Goal: Information Seeking & Learning: Learn about a topic

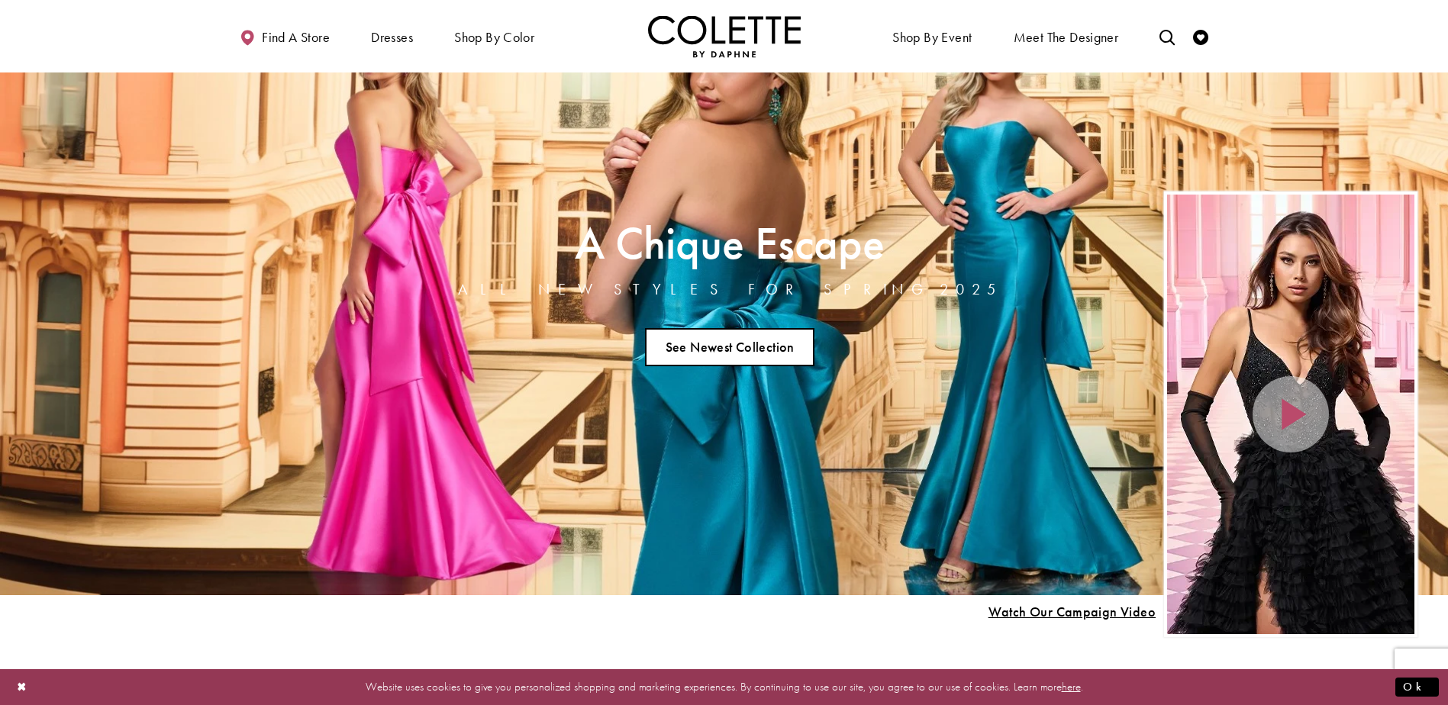
click at [776, 347] on link "See Newest Collection" at bounding box center [730, 347] width 170 height 38
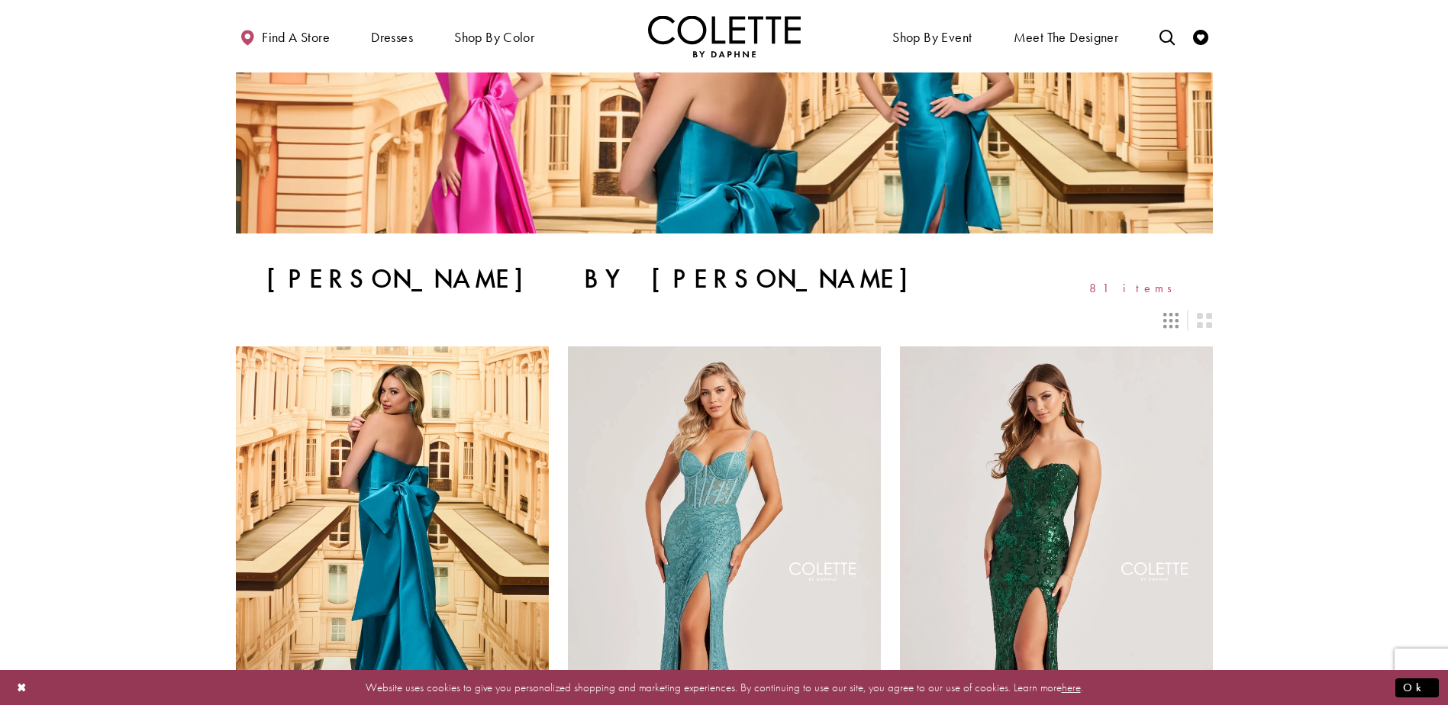
scroll to position [305, 0]
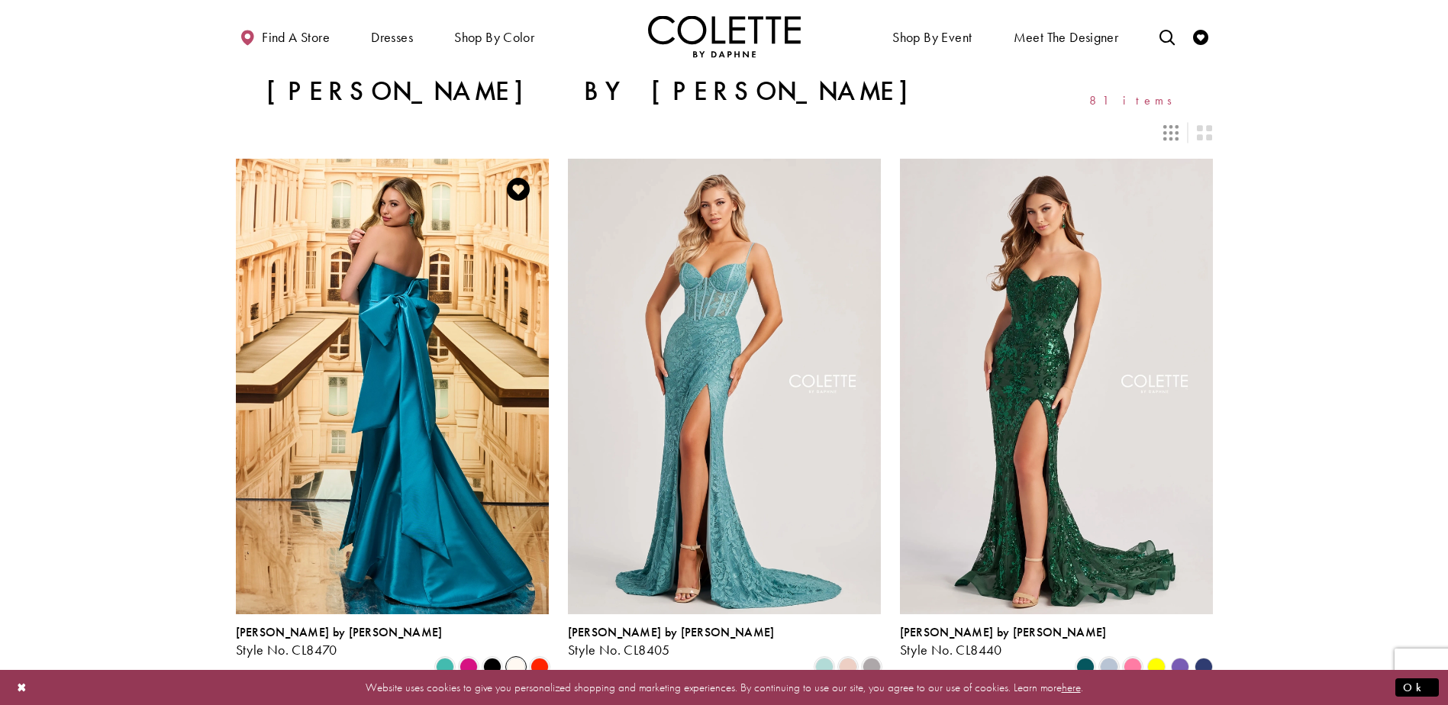
click at [522, 658] on span "Product List" at bounding box center [516, 667] width 18 height 18
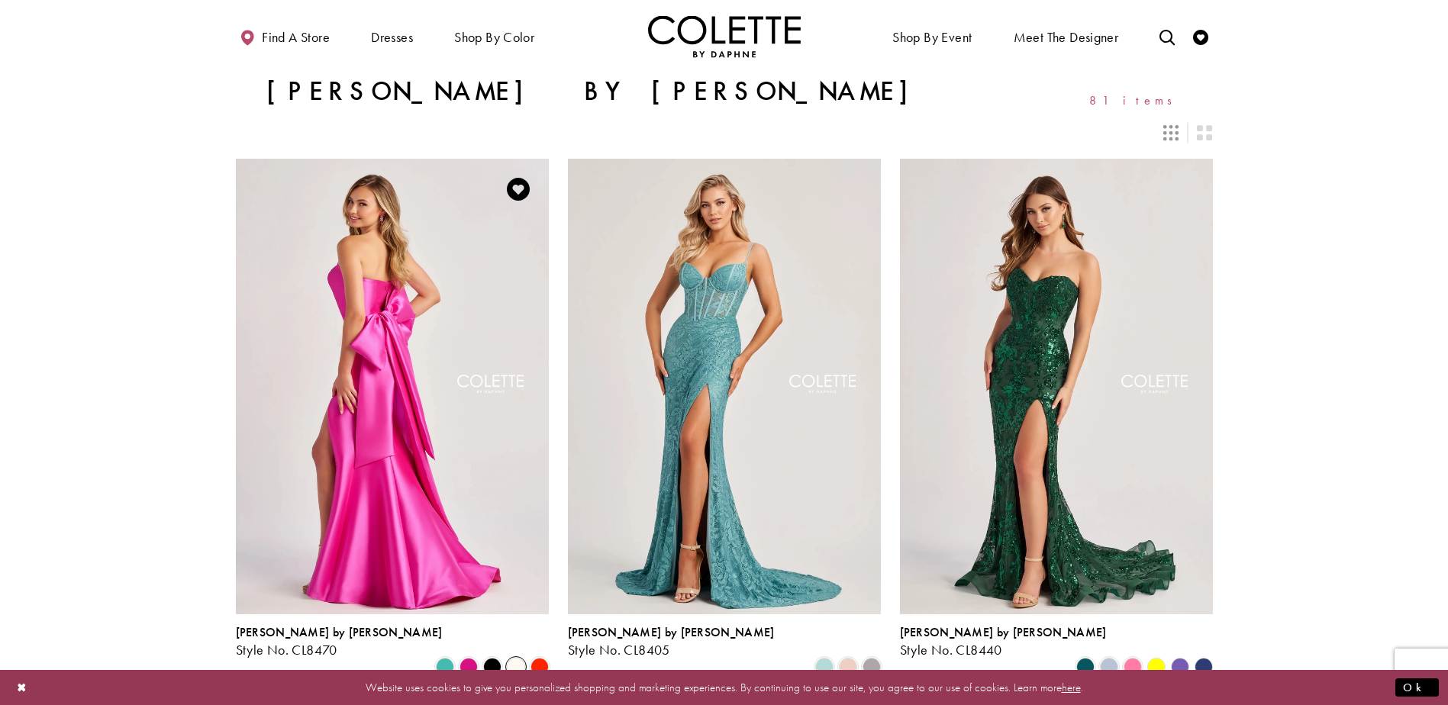
scroll to position [382, 0]
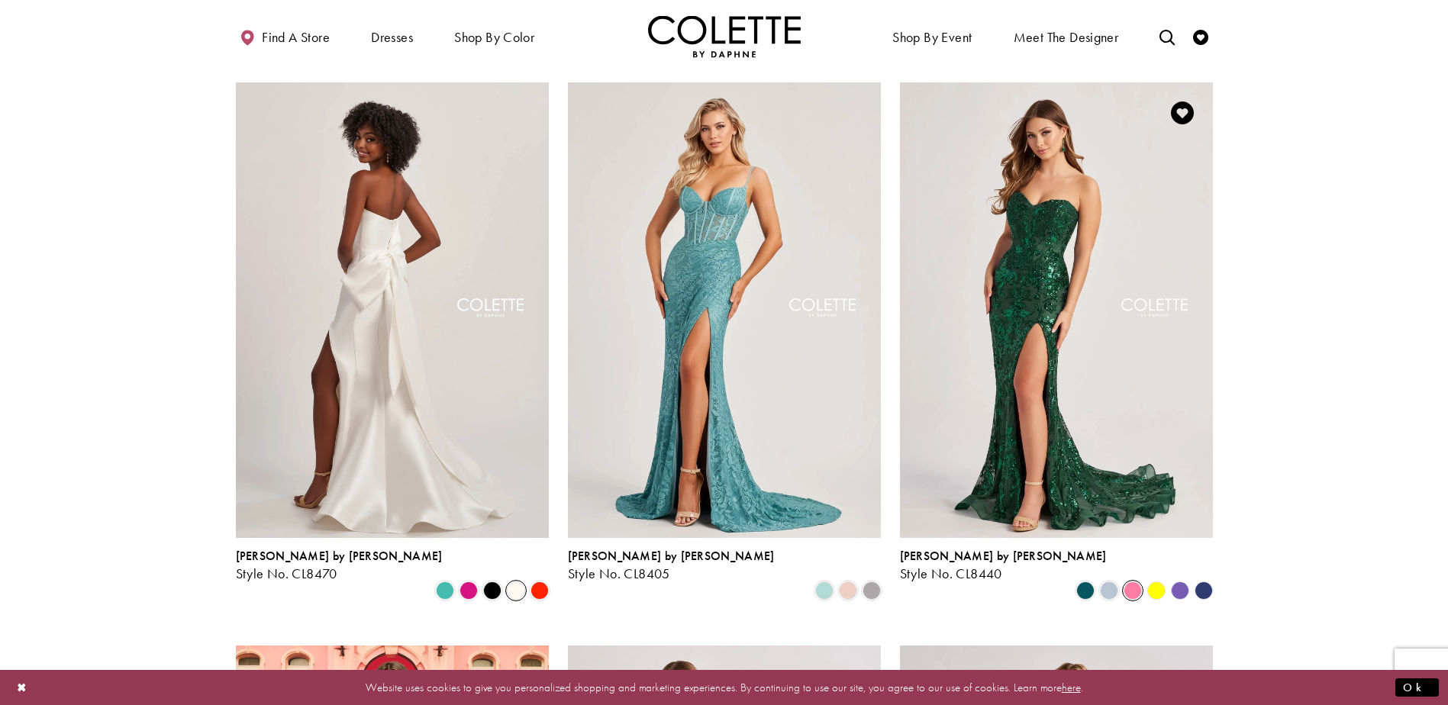
click at [1138, 582] on span "Product List" at bounding box center [1133, 591] width 18 height 18
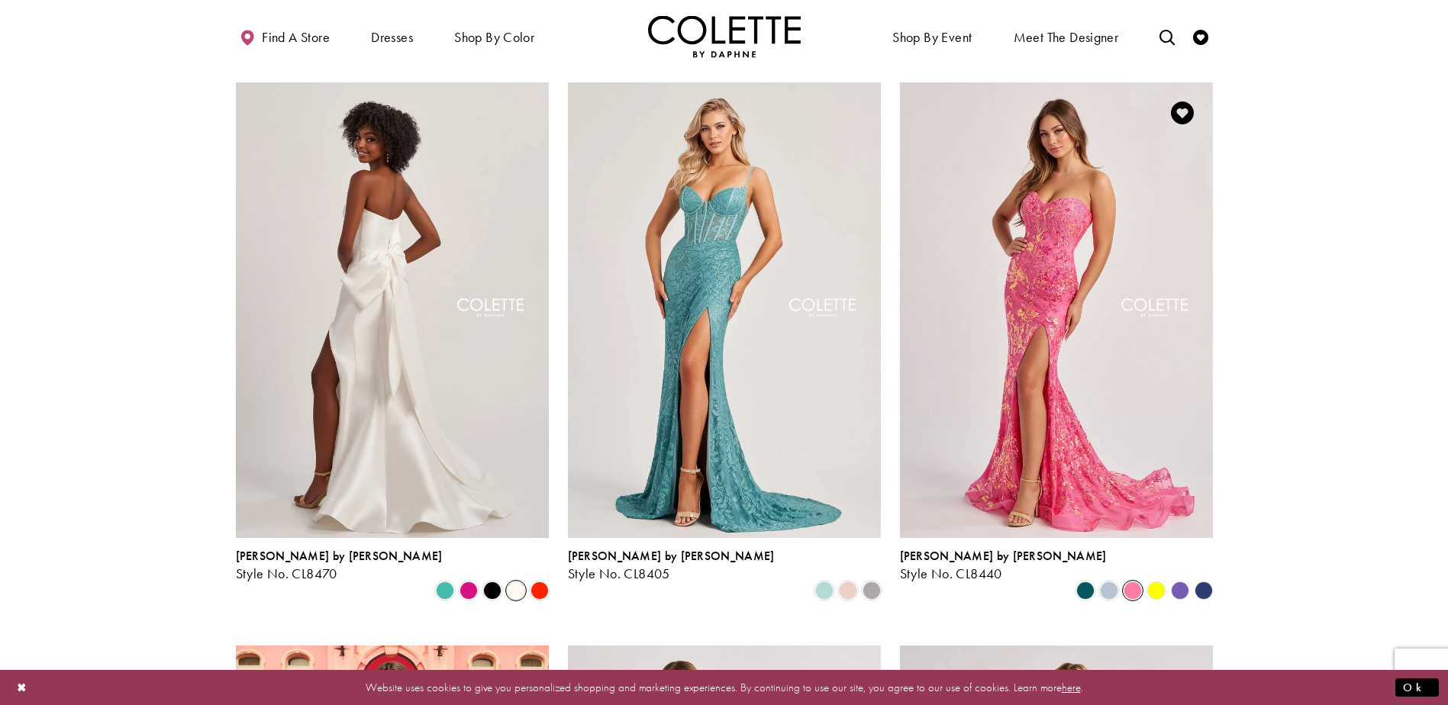
click at [1178, 579] on polygon "Product List" at bounding box center [1180, 591] width 24 height 24
click at [1111, 582] on span "Product List" at bounding box center [1109, 591] width 18 height 18
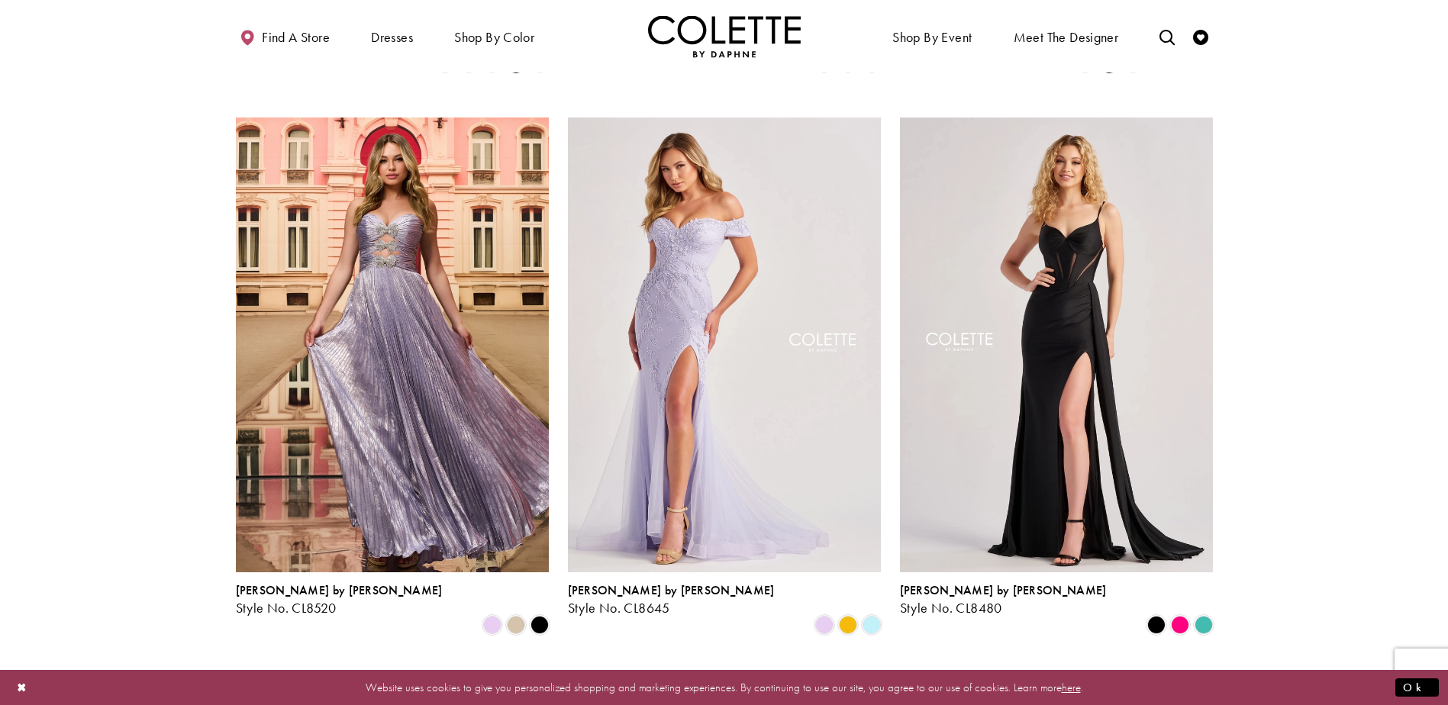
scroll to position [916, 0]
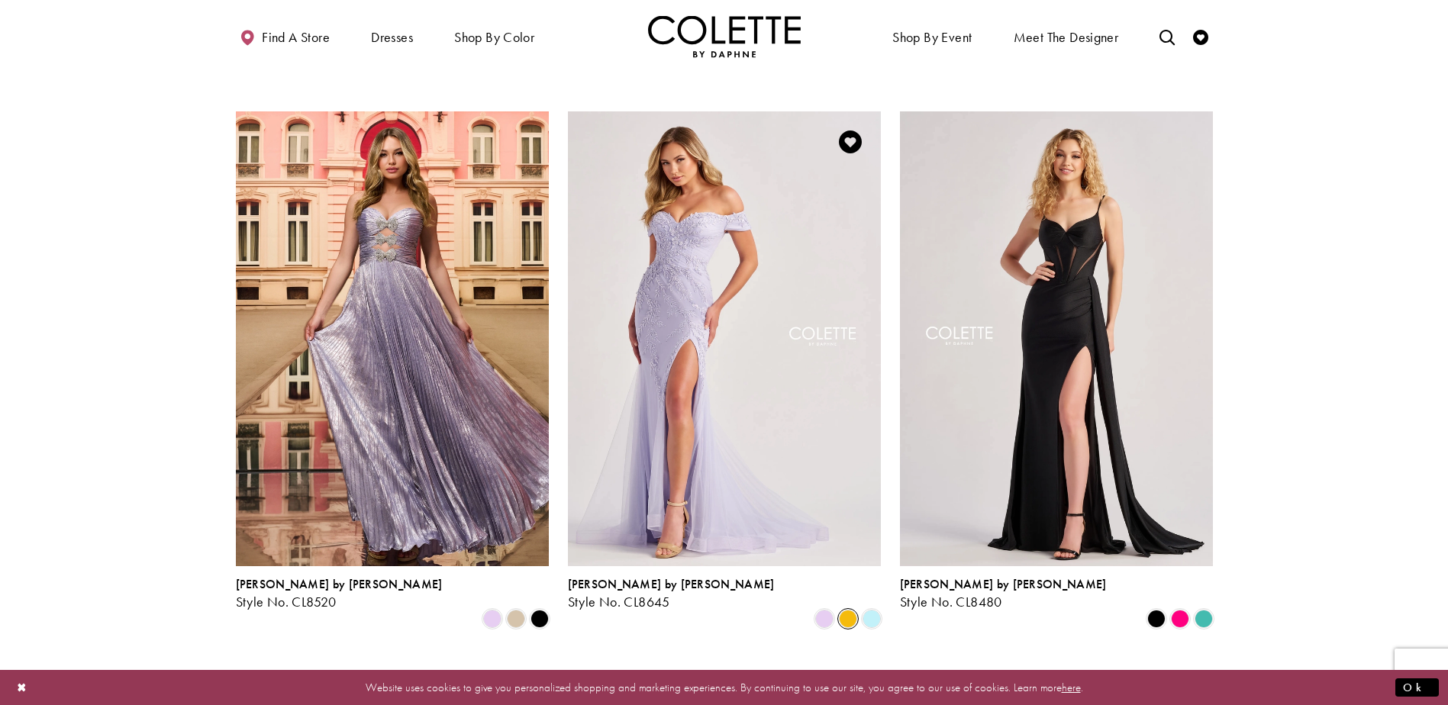
click at [854, 610] on span "Product List" at bounding box center [848, 619] width 18 height 18
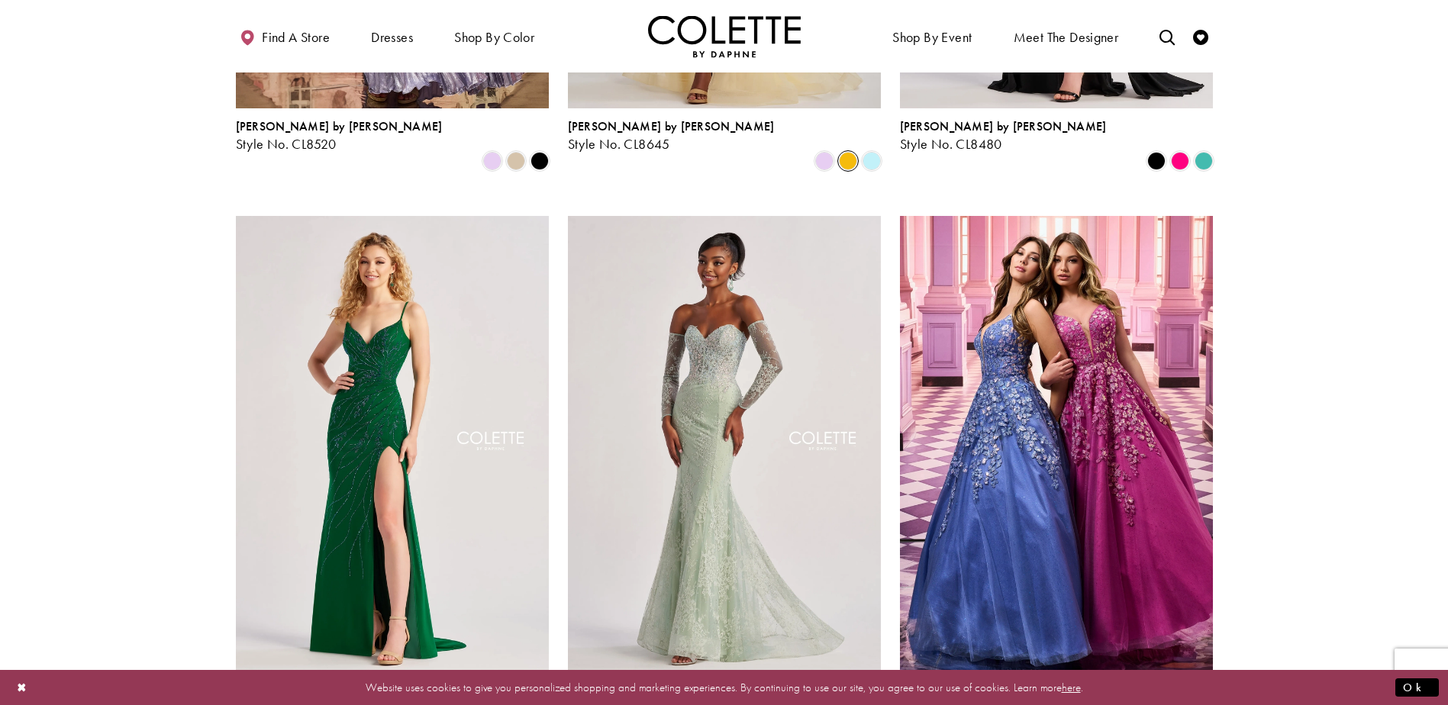
scroll to position [1451, 0]
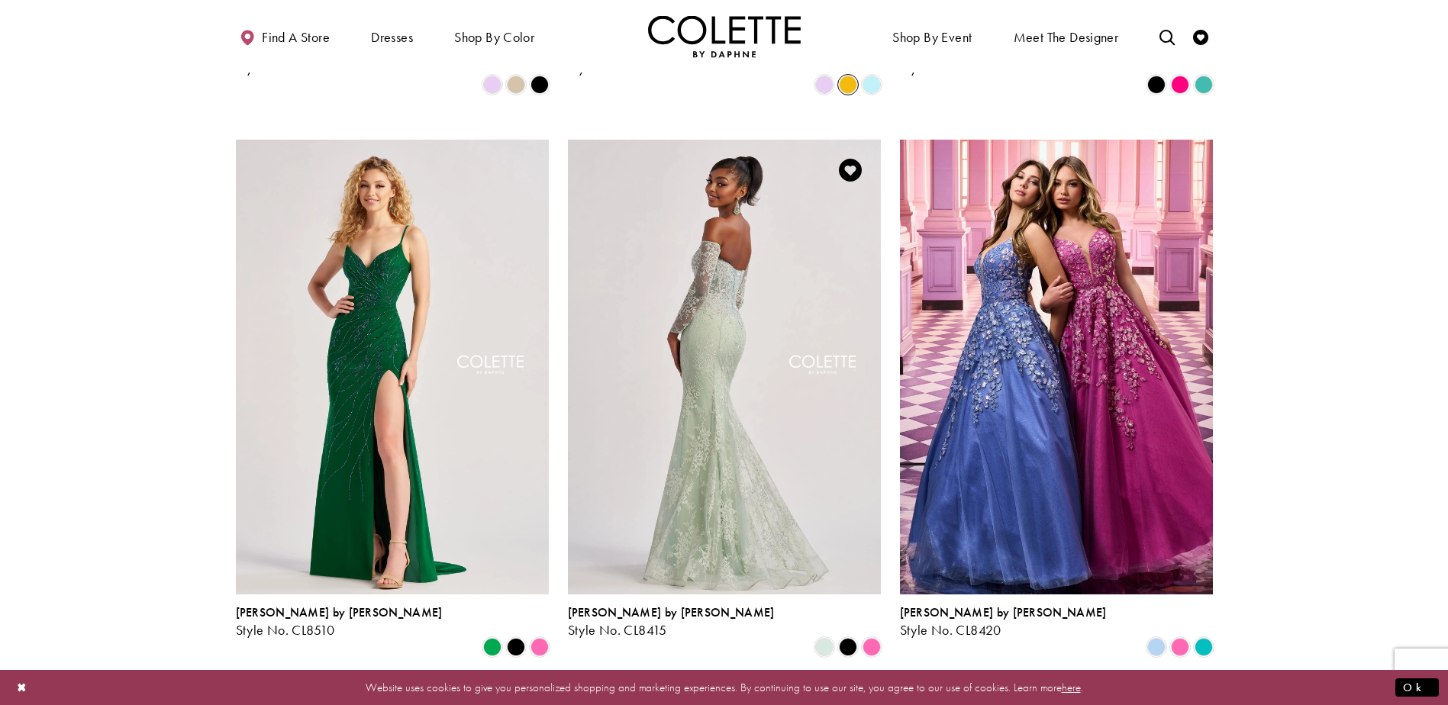
click at [725, 480] on img "Visit Colette by Daphne Style No. CL8415 Page" at bounding box center [724, 367] width 313 height 455
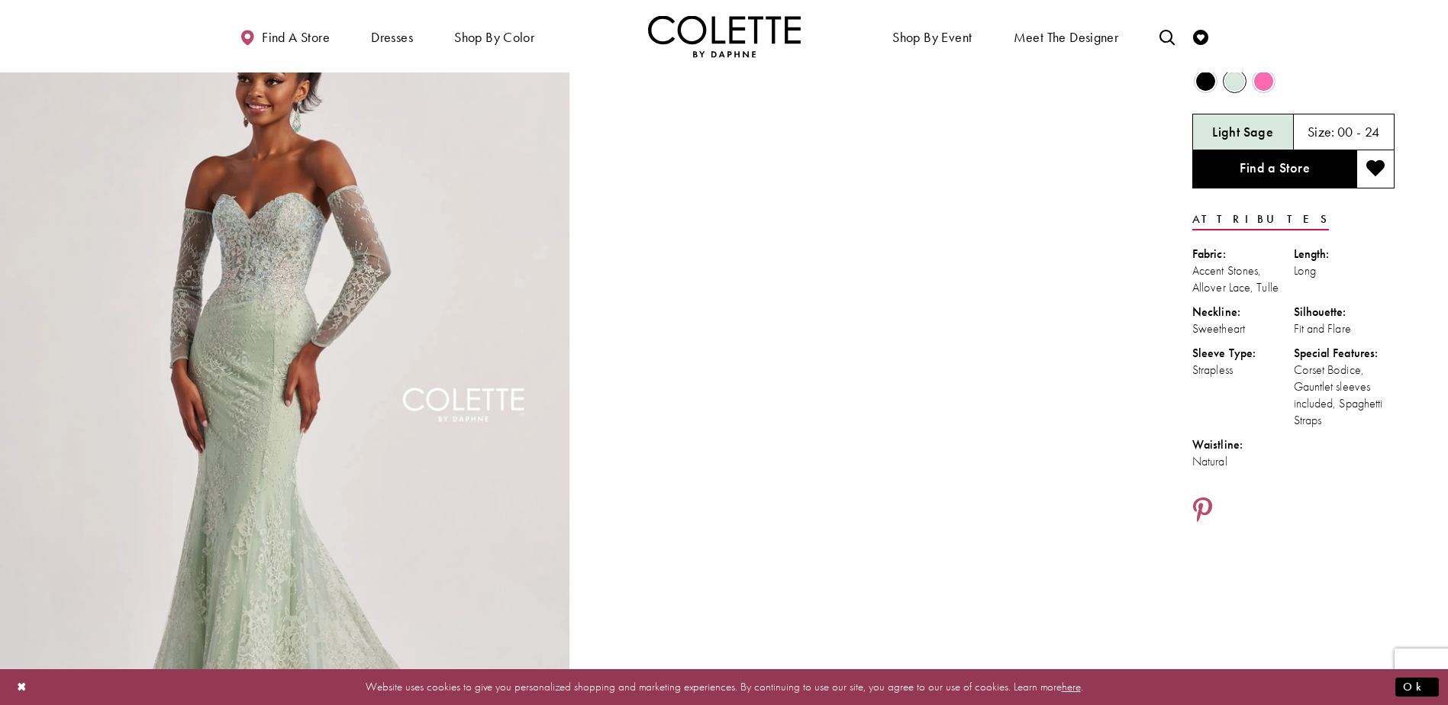
scroll to position [76, 0]
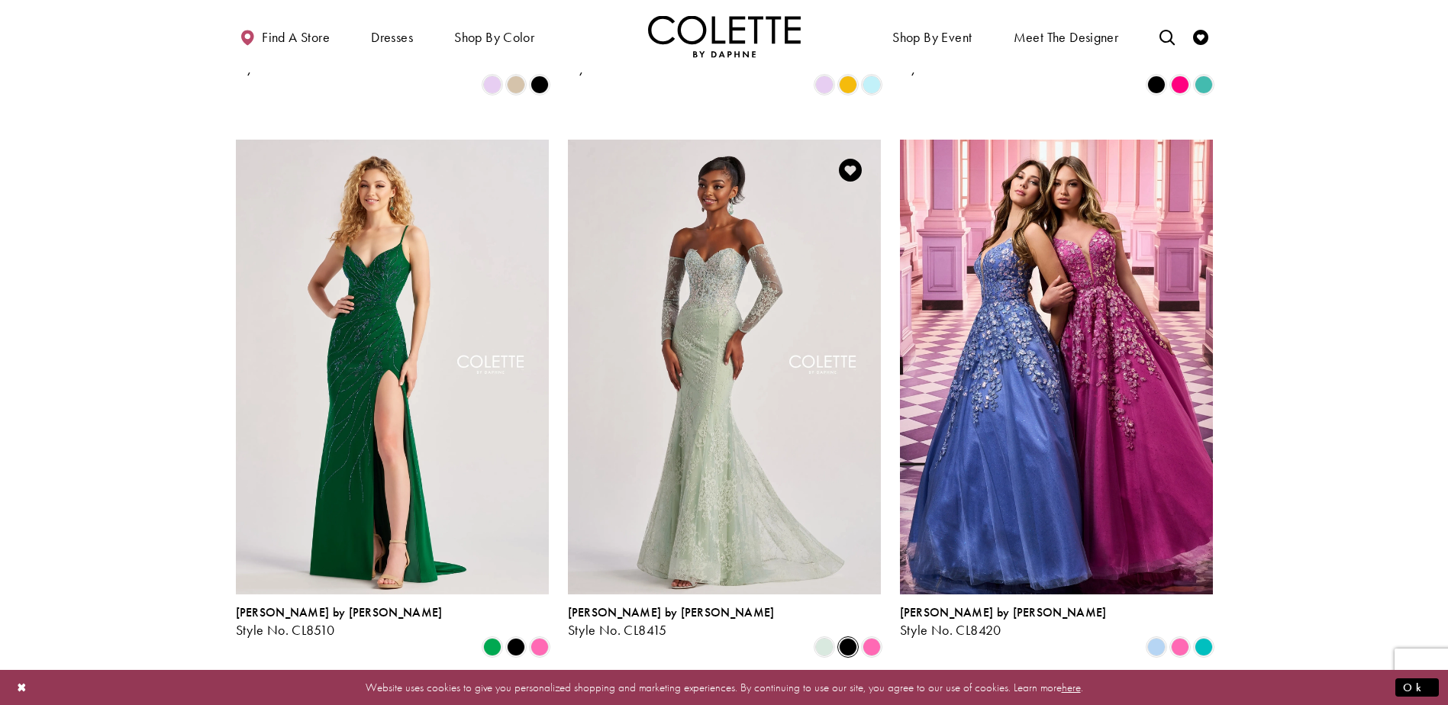
click at [848, 638] on span "Product List" at bounding box center [848, 647] width 18 height 18
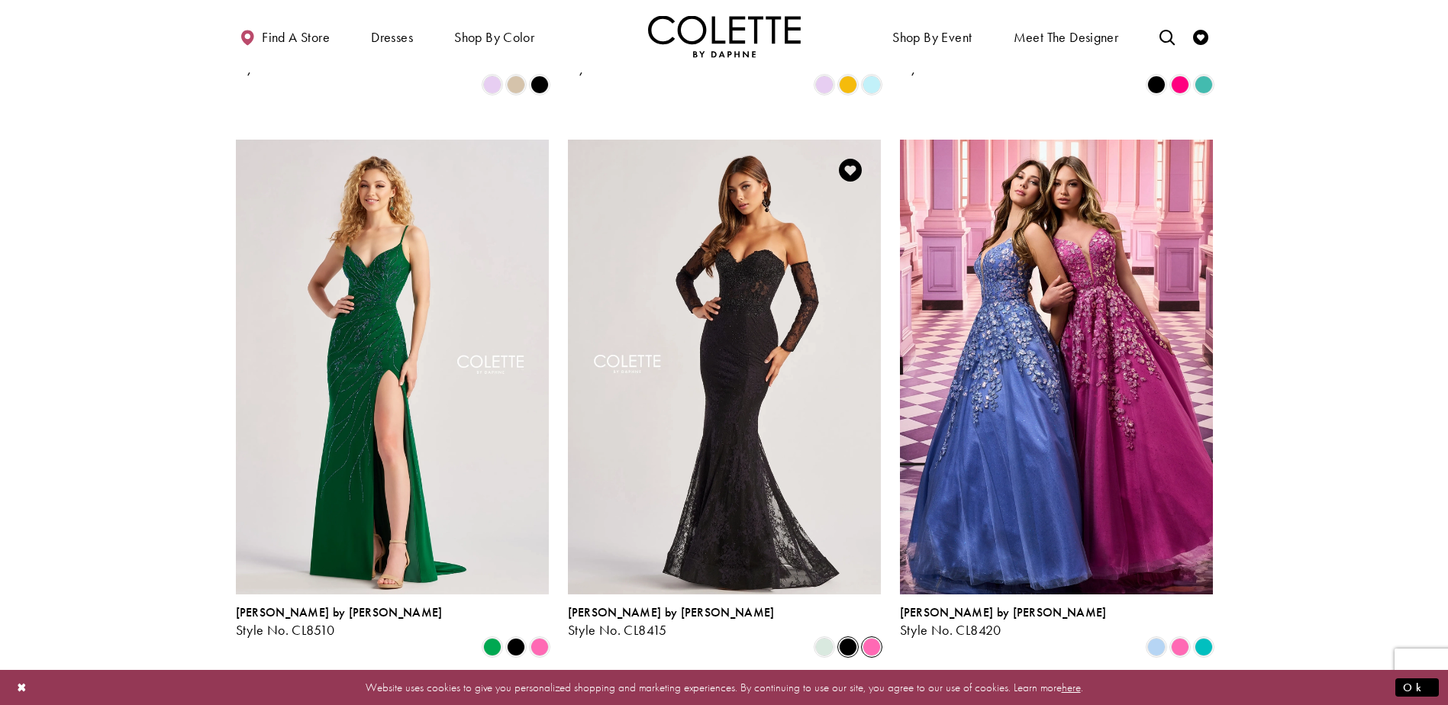
click at [877, 638] on span "Product List" at bounding box center [872, 647] width 18 height 18
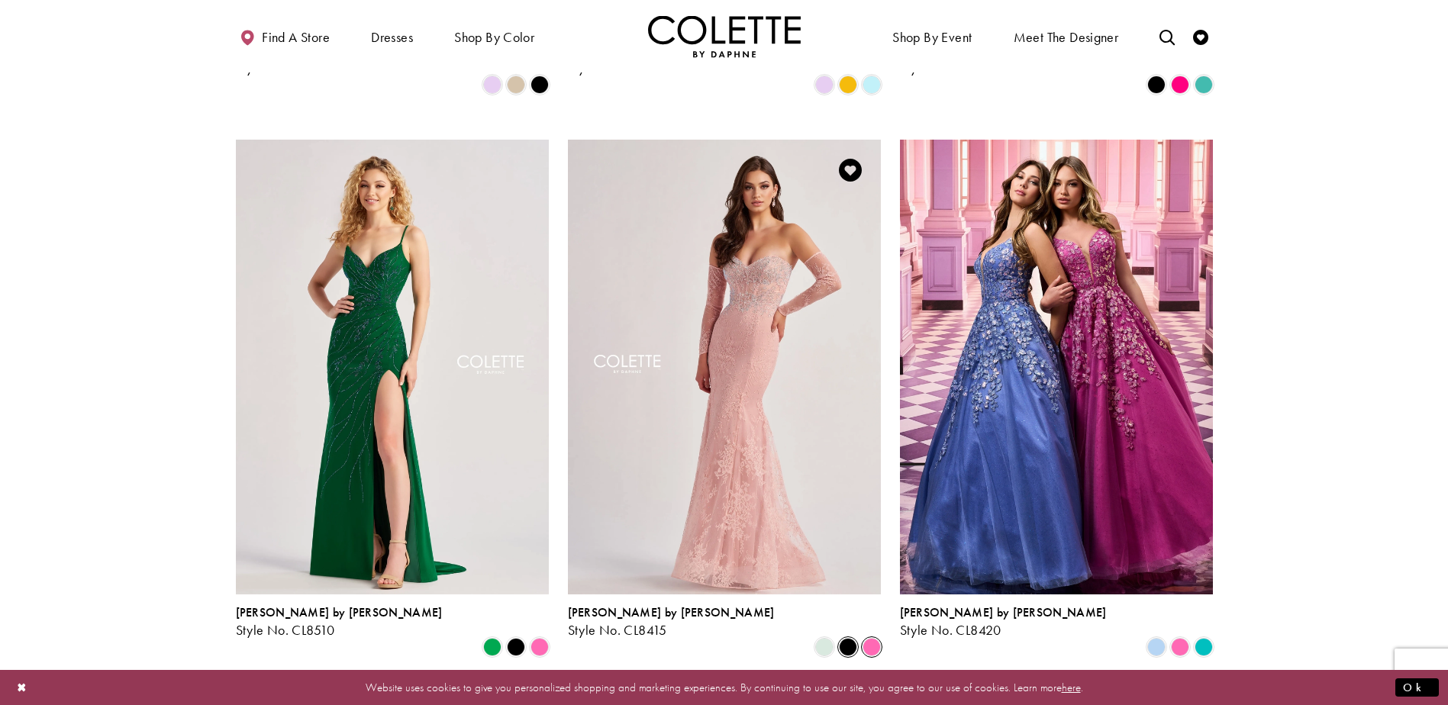
click at [855, 638] on span "Product List" at bounding box center [848, 647] width 18 height 18
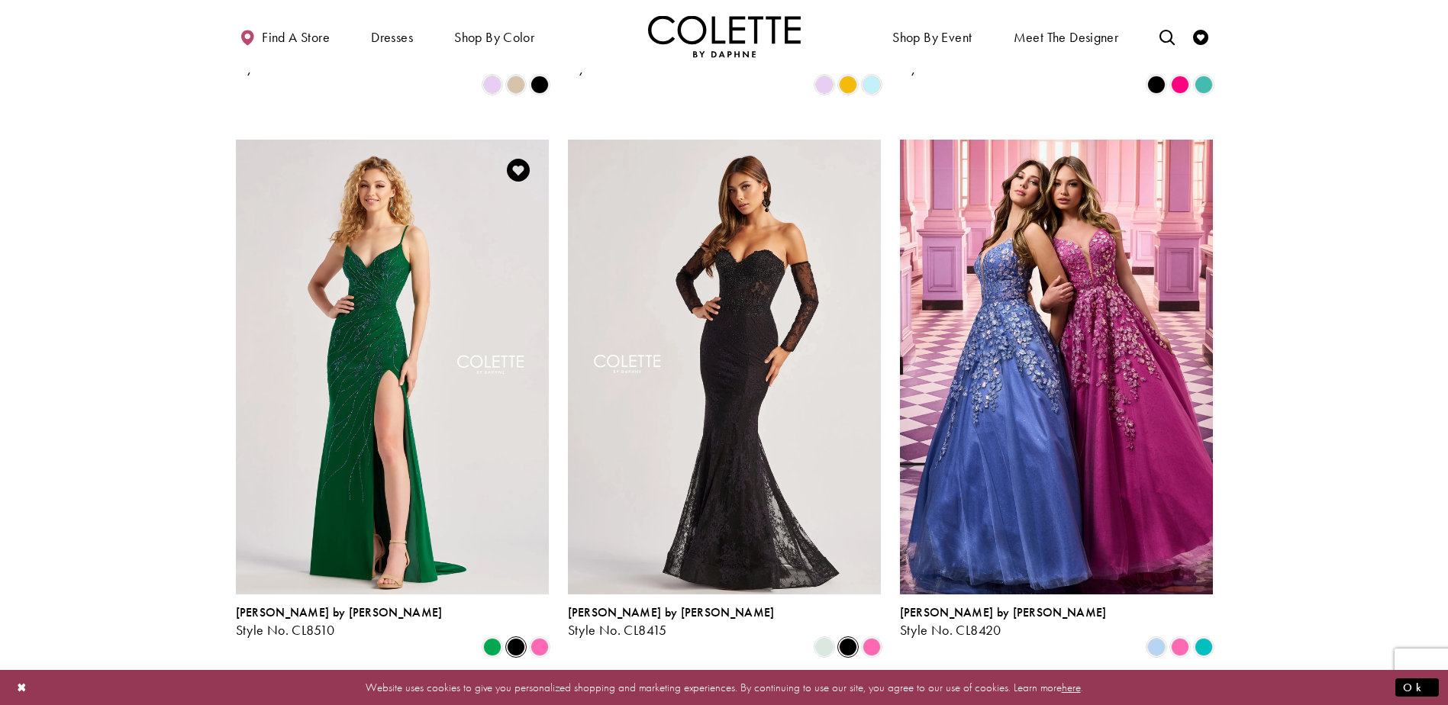
click at [516, 638] on span "Product List" at bounding box center [516, 647] width 18 height 18
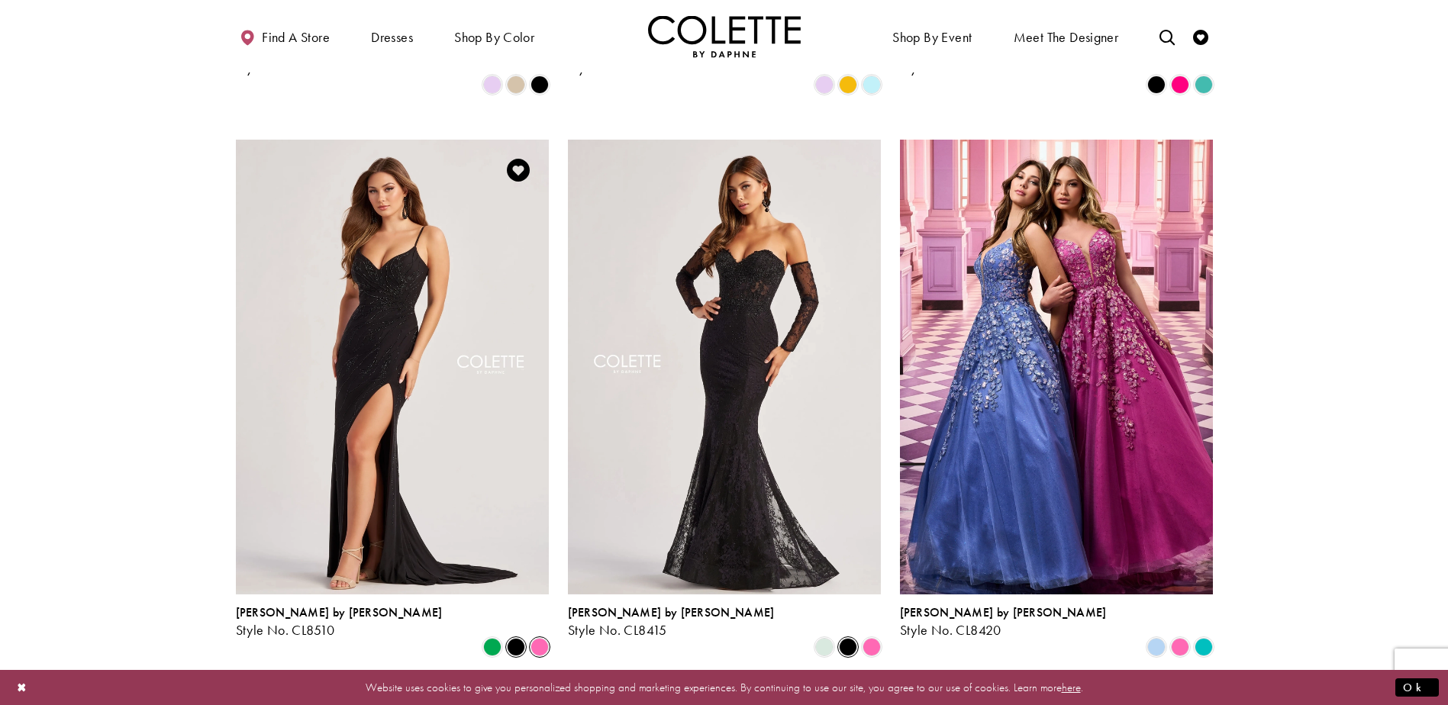
click at [538, 638] on span "Product List" at bounding box center [540, 647] width 18 height 18
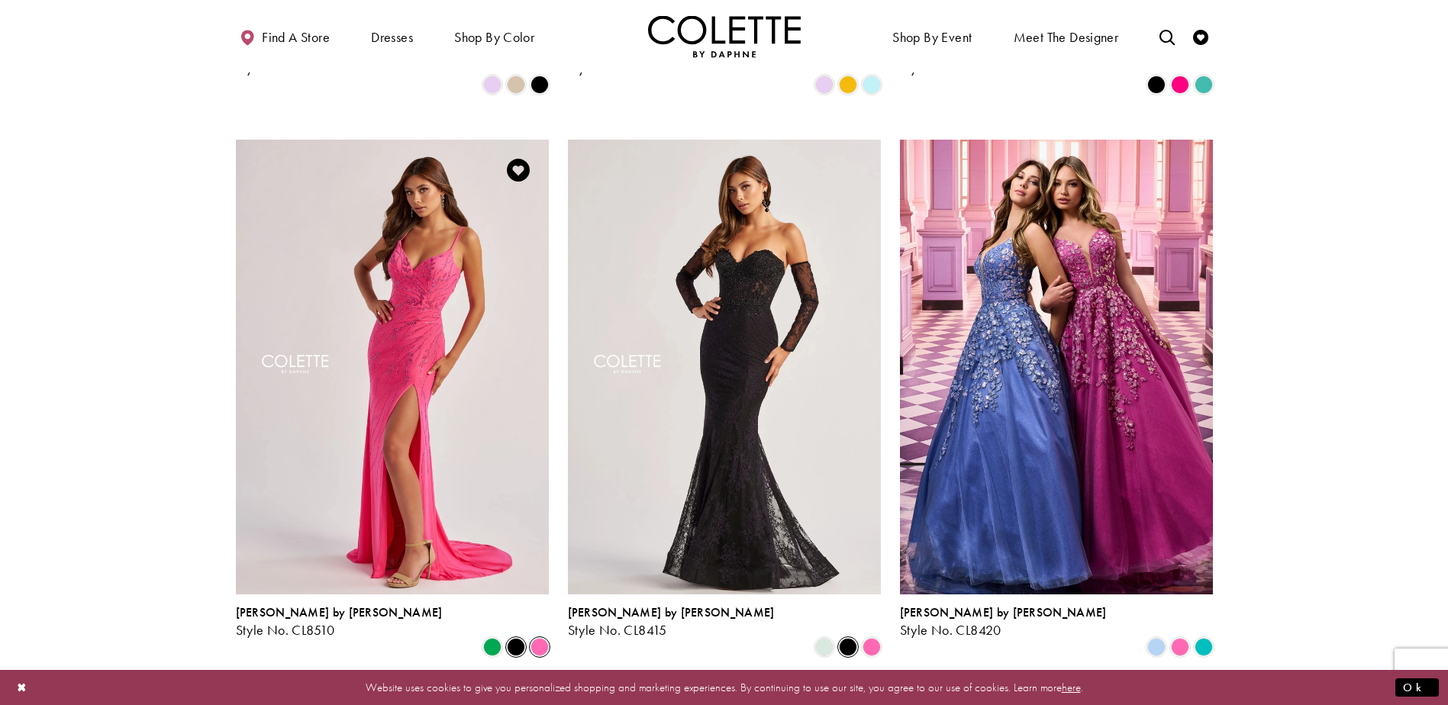
click at [518, 638] on span "Product List" at bounding box center [516, 647] width 18 height 18
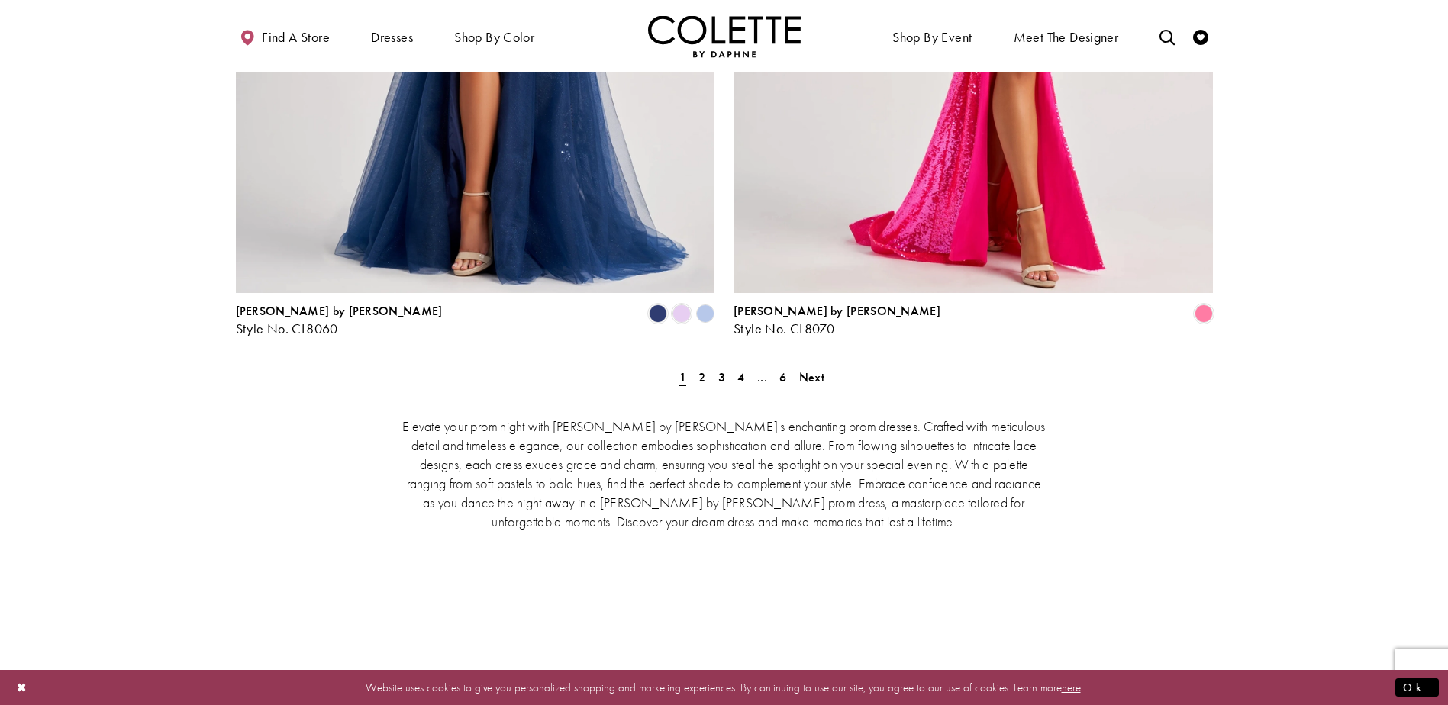
scroll to position [3130, 0]
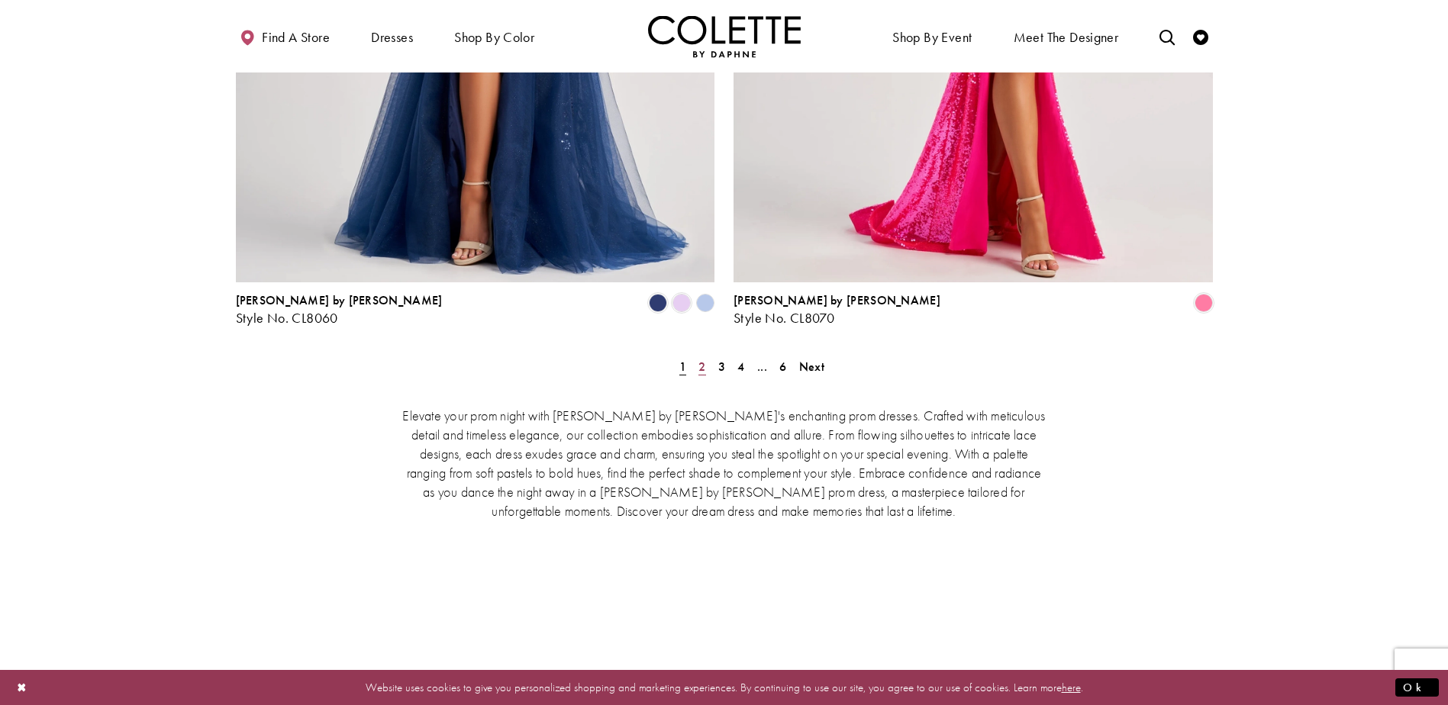
click at [702, 359] on span "2" at bounding box center [702, 367] width 7 height 16
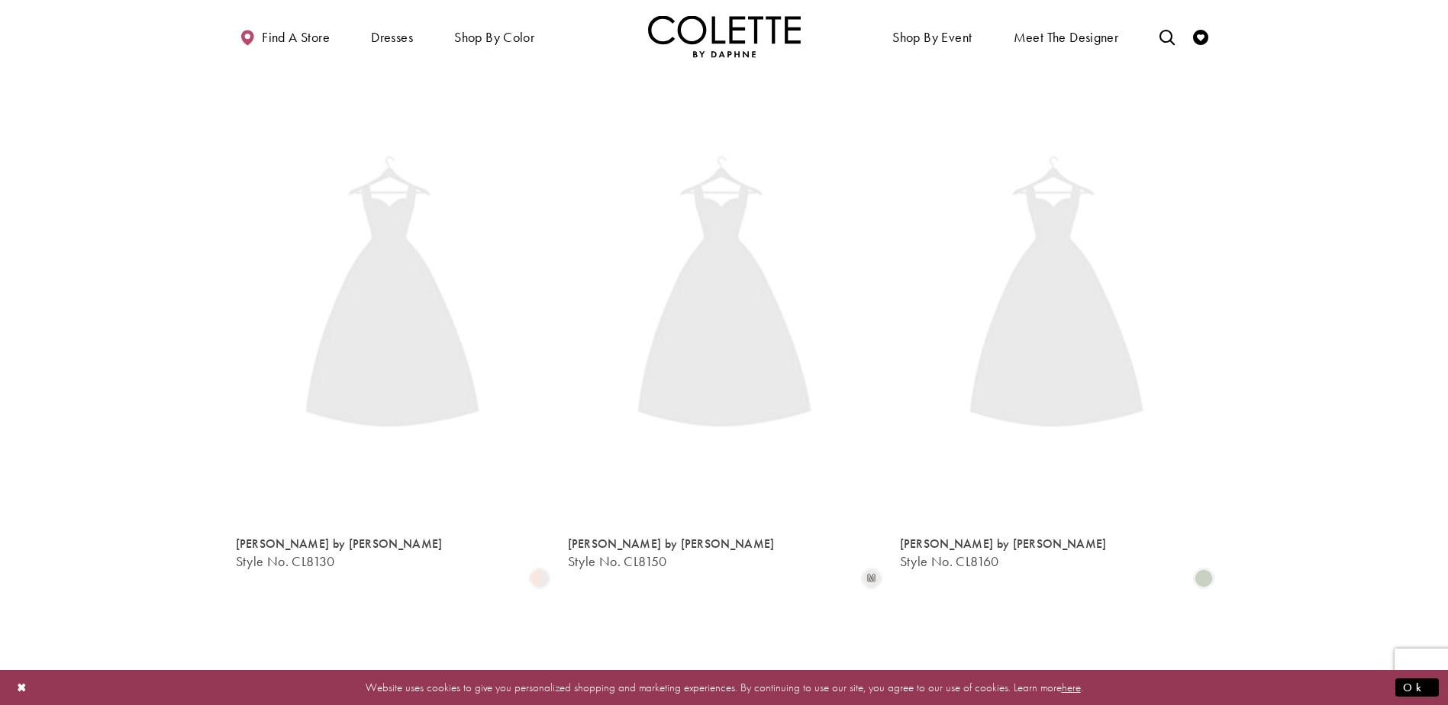
scroll to position [392, 0]
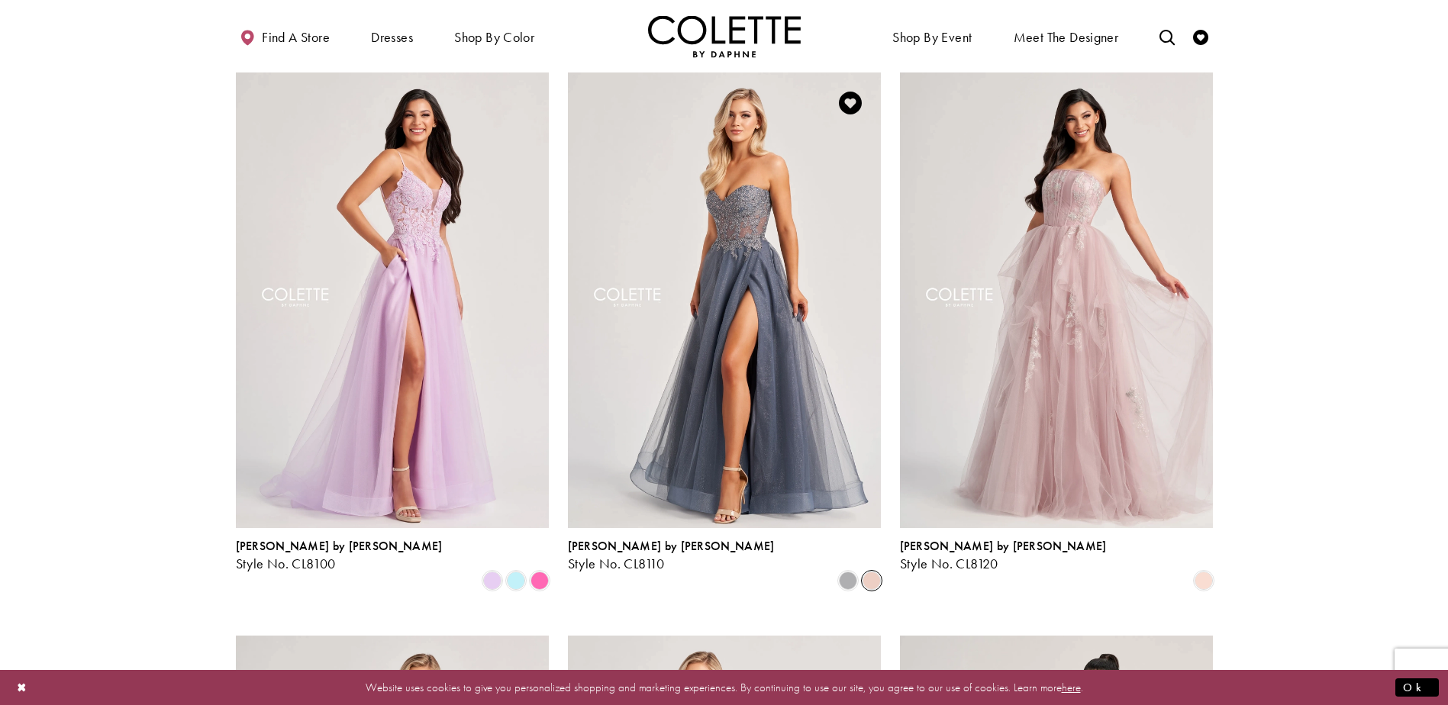
click at [879, 572] on span "Product List" at bounding box center [872, 581] width 18 height 18
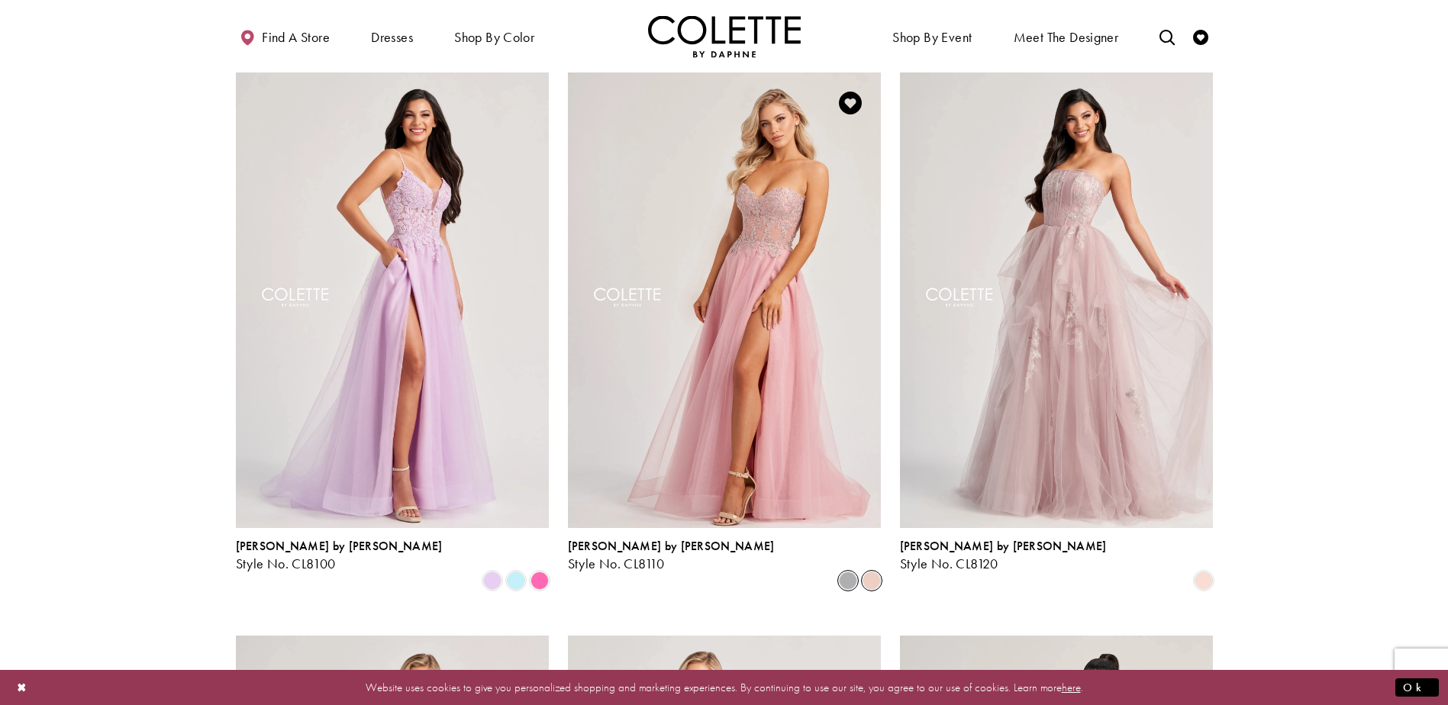
click at [846, 572] on span "Product List" at bounding box center [848, 581] width 18 height 18
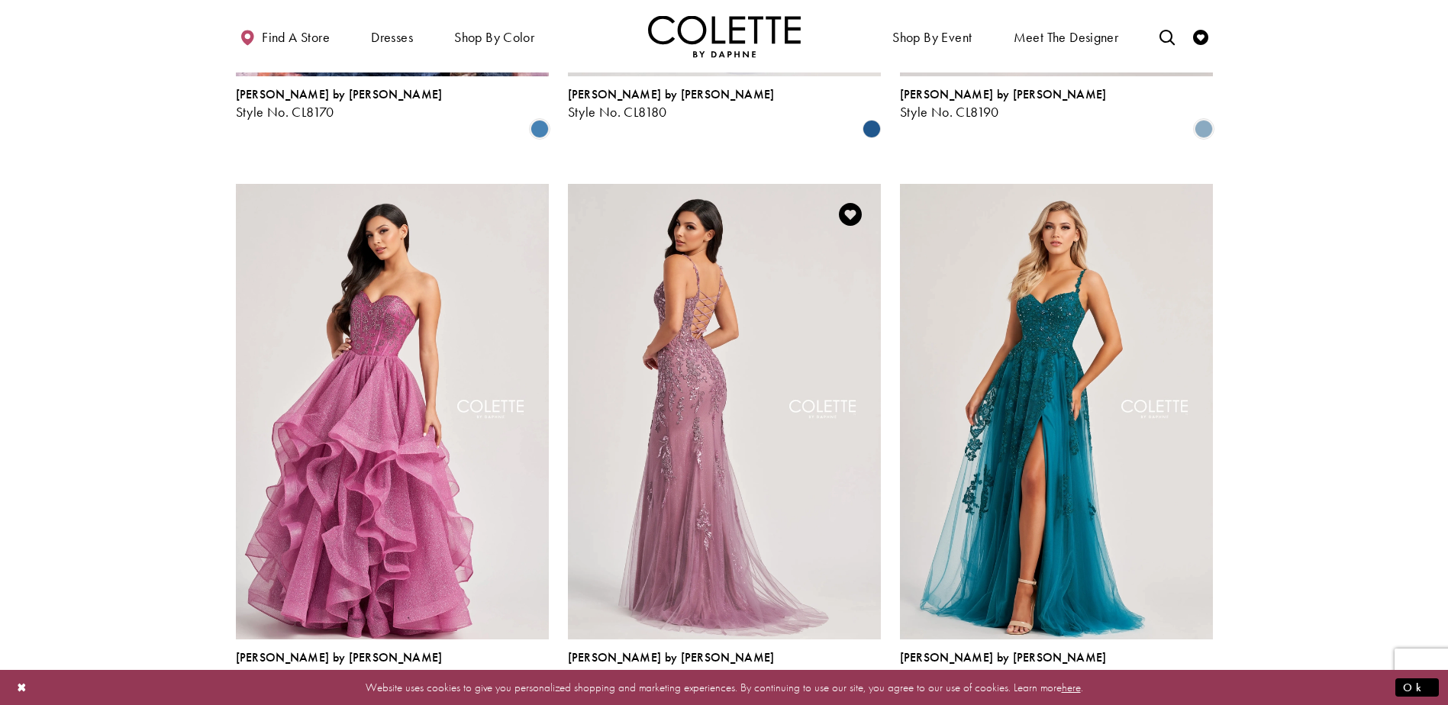
scroll to position [1995, 0]
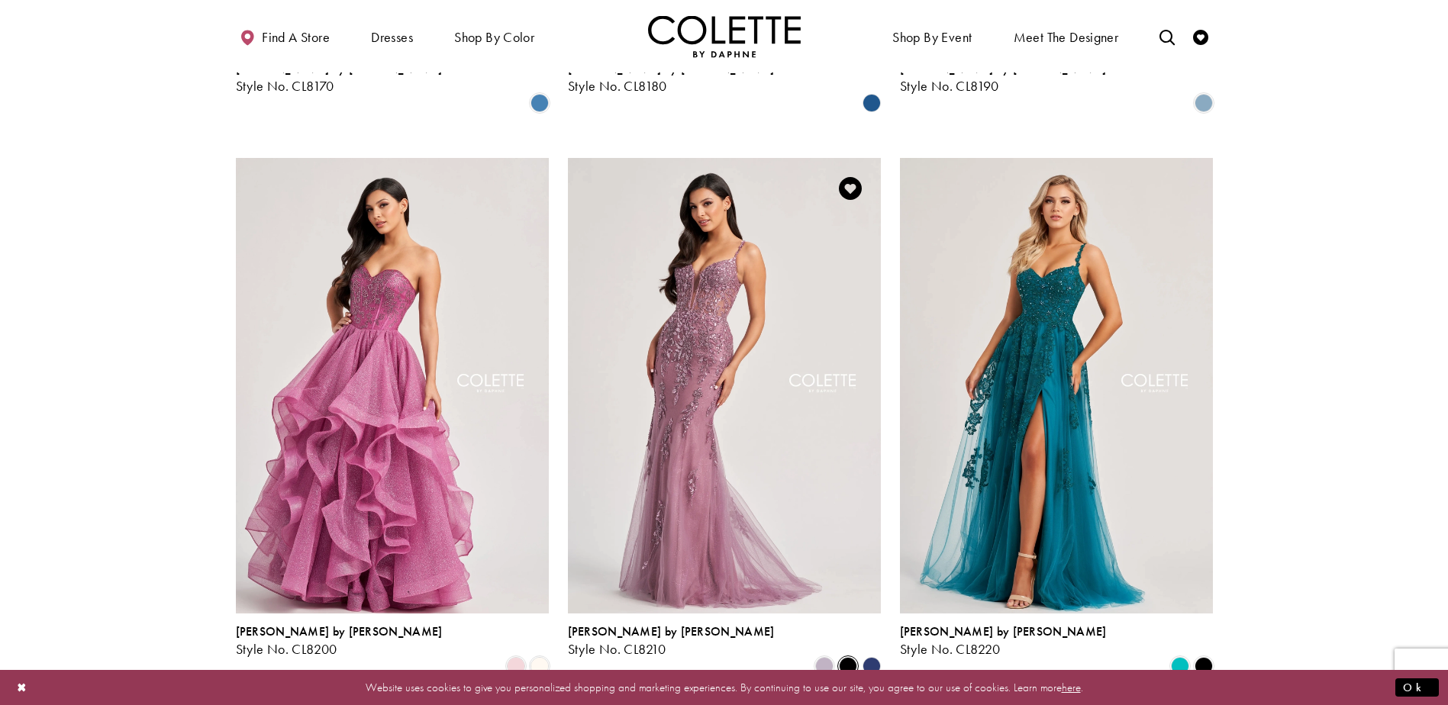
click at [851, 657] on span "Product List" at bounding box center [848, 666] width 18 height 18
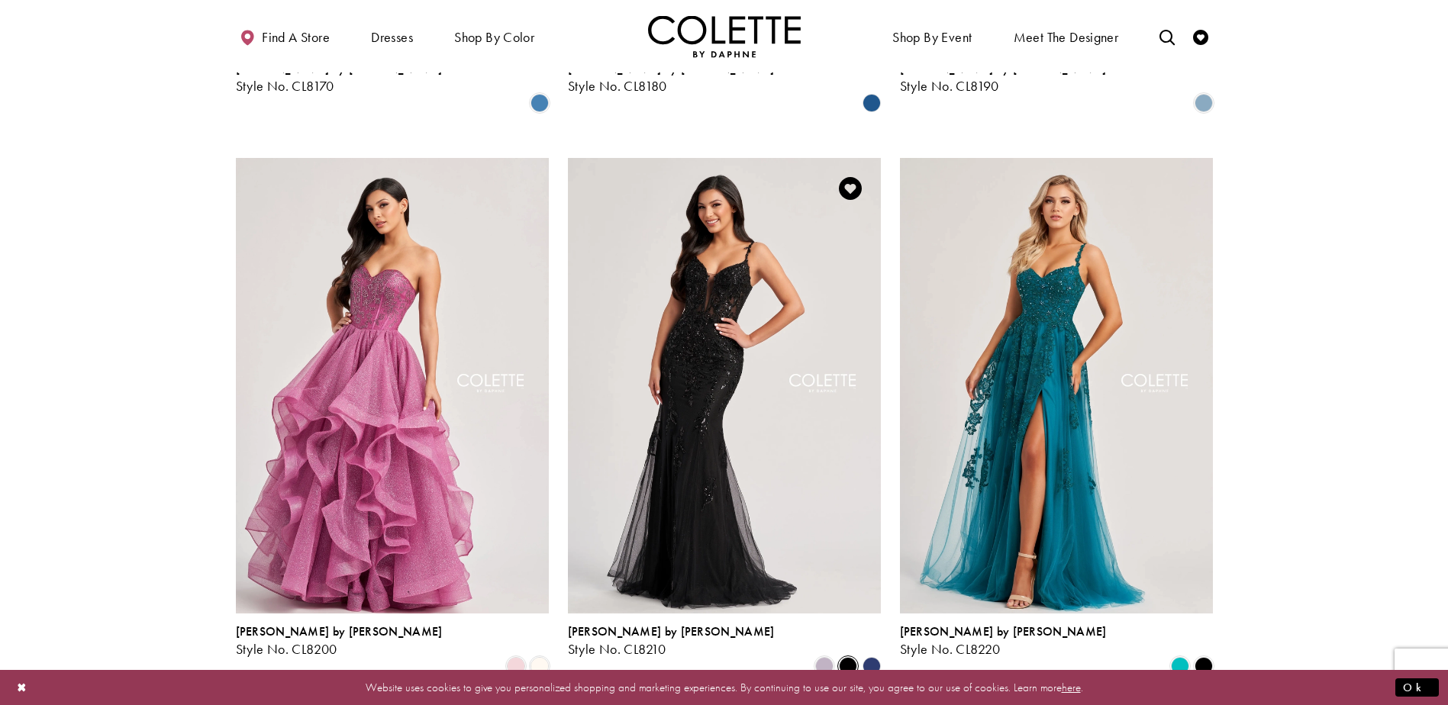
click at [873, 654] on polygon "Product List" at bounding box center [872, 666] width 24 height 24
click at [851, 657] on span "Product List" at bounding box center [848, 666] width 18 height 18
click at [1202, 657] on span "Product List" at bounding box center [1204, 666] width 18 height 18
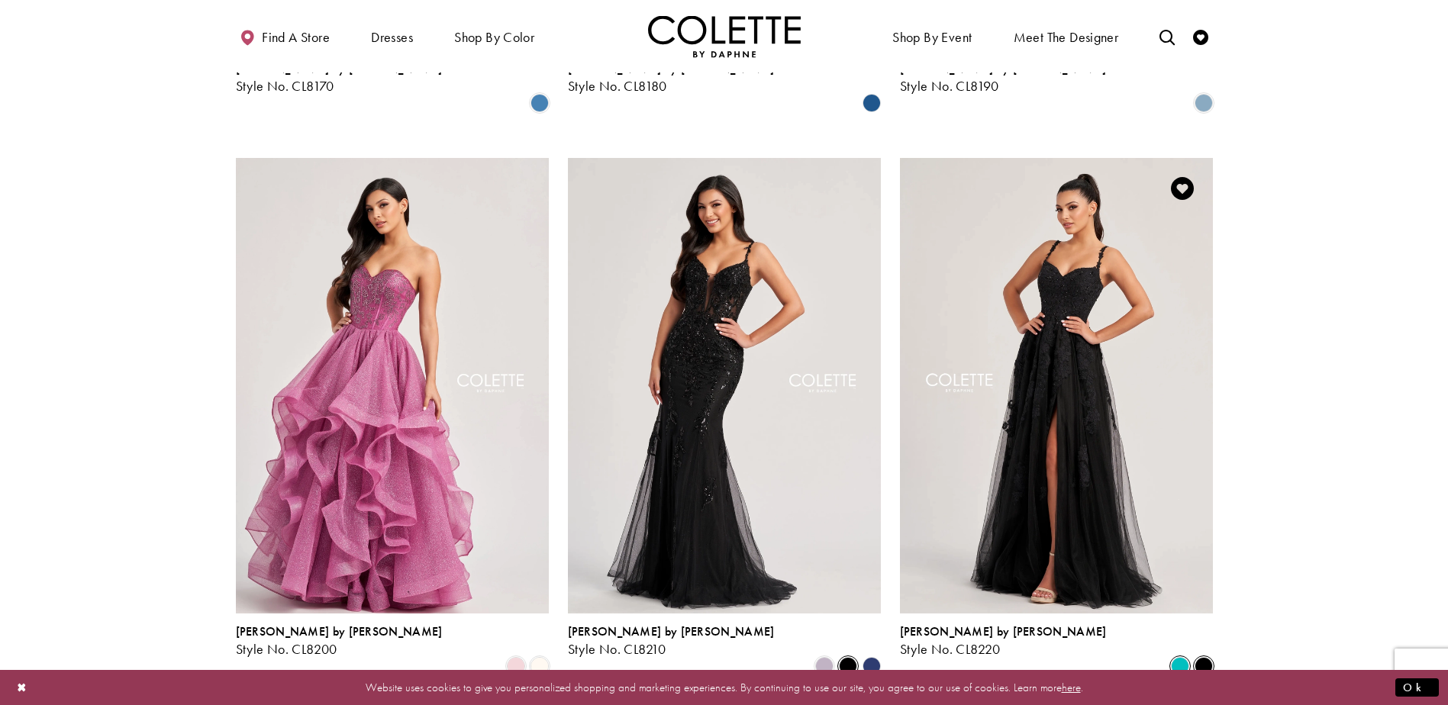
click at [1180, 657] on span "Product List" at bounding box center [1180, 666] width 18 height 18
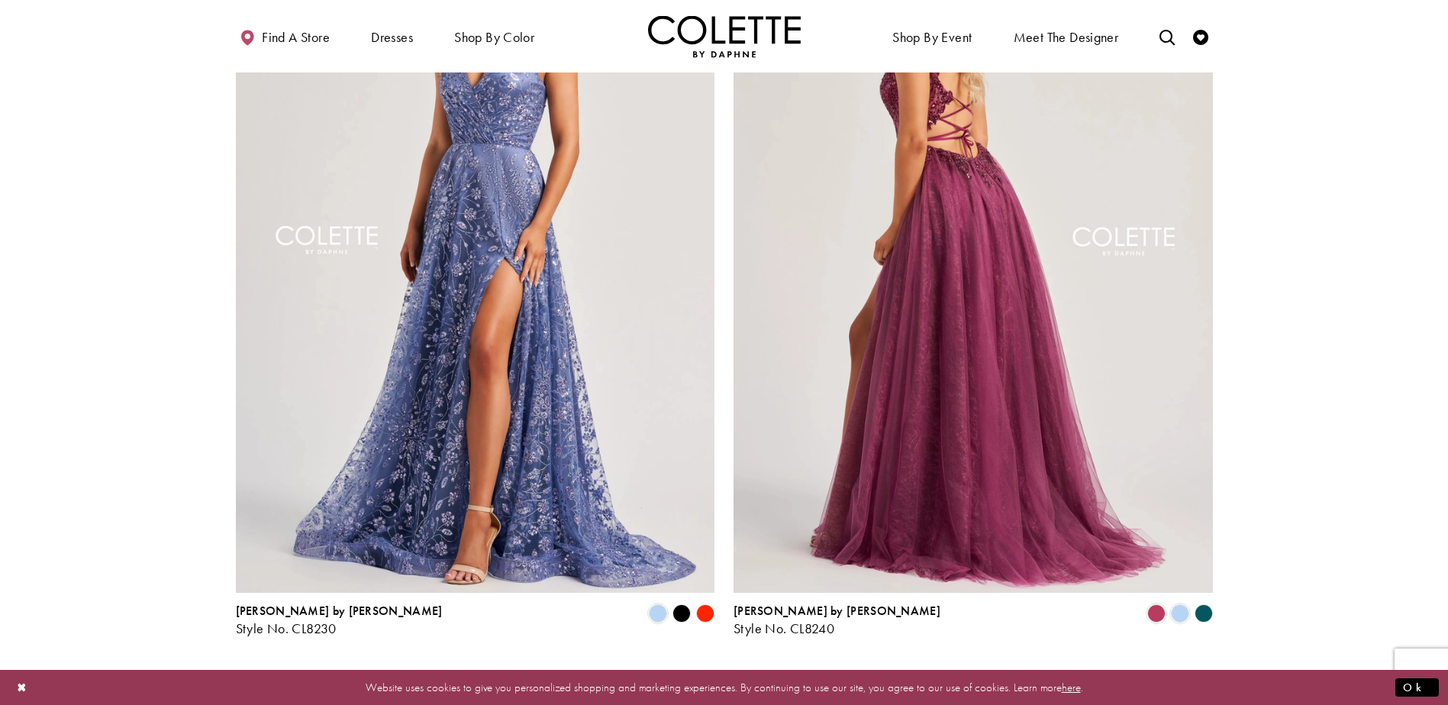
scroll to position [2835, 0]
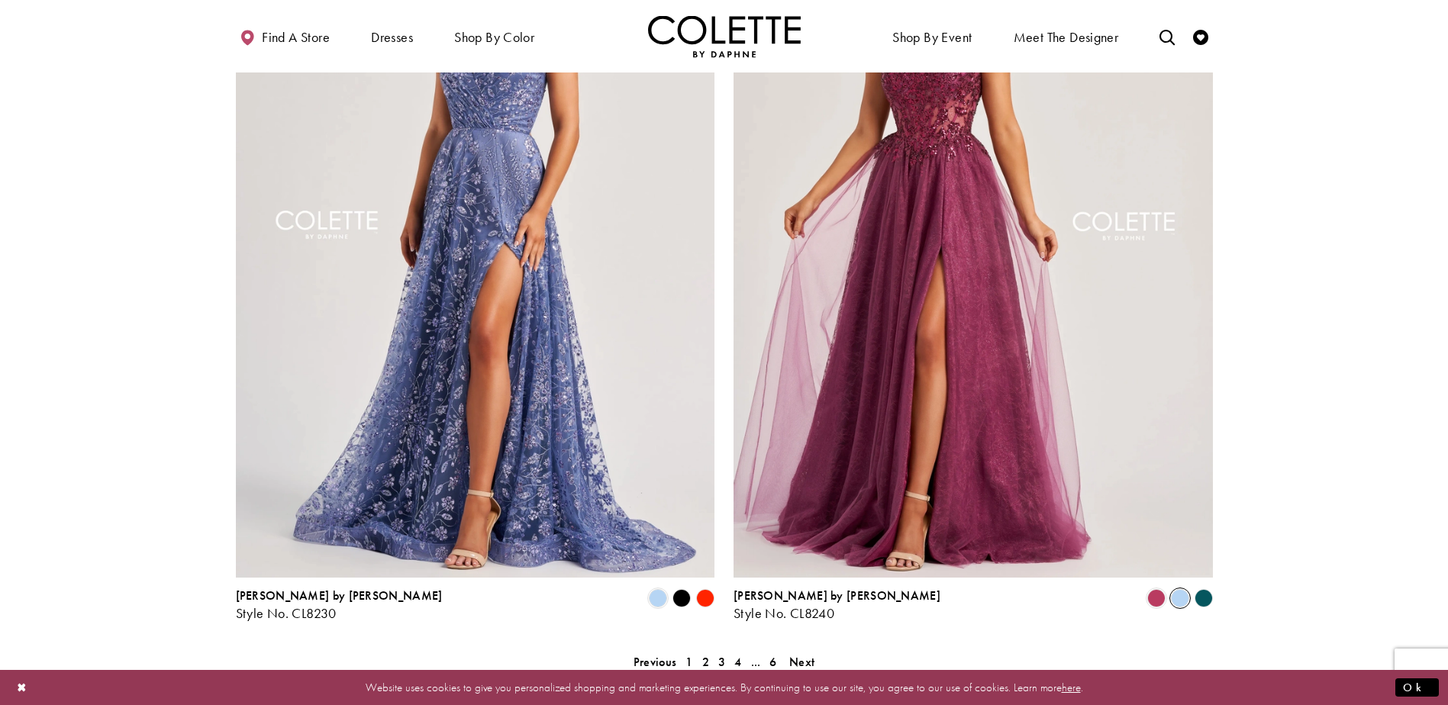
click at [1184, 589] on span "Product List" at bounding box center [1180, 598] width 18 height 18
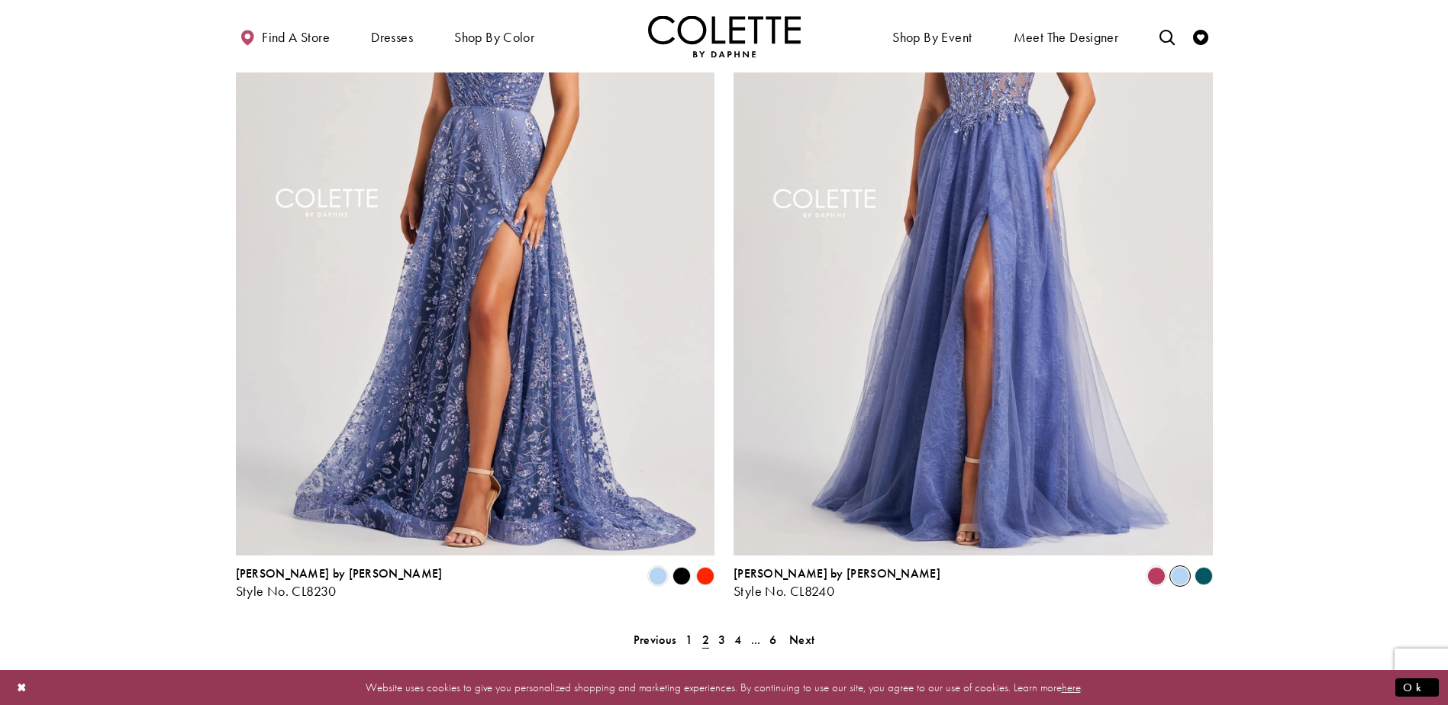
scroll to position [2911, 0]
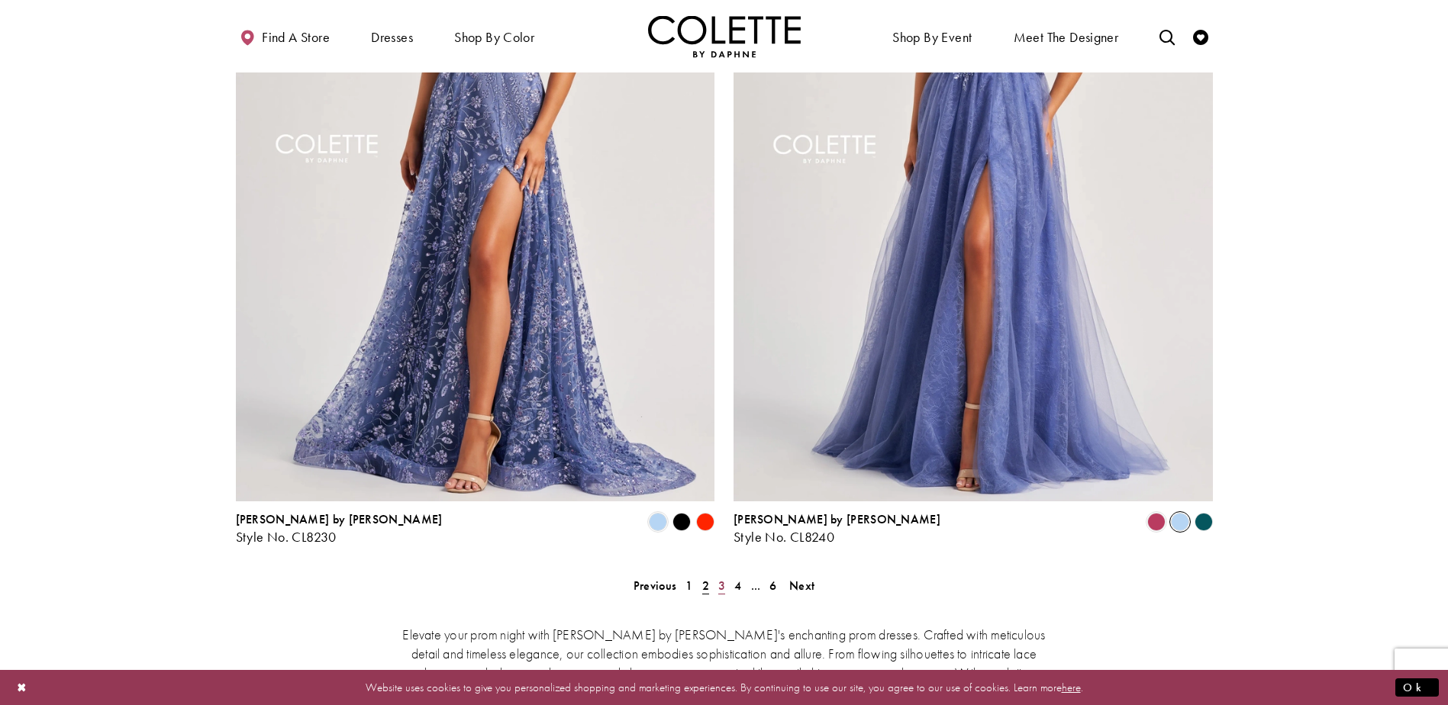
click at [720, 578] on span "3" at bounding box center [721, 586] width 7 height 16
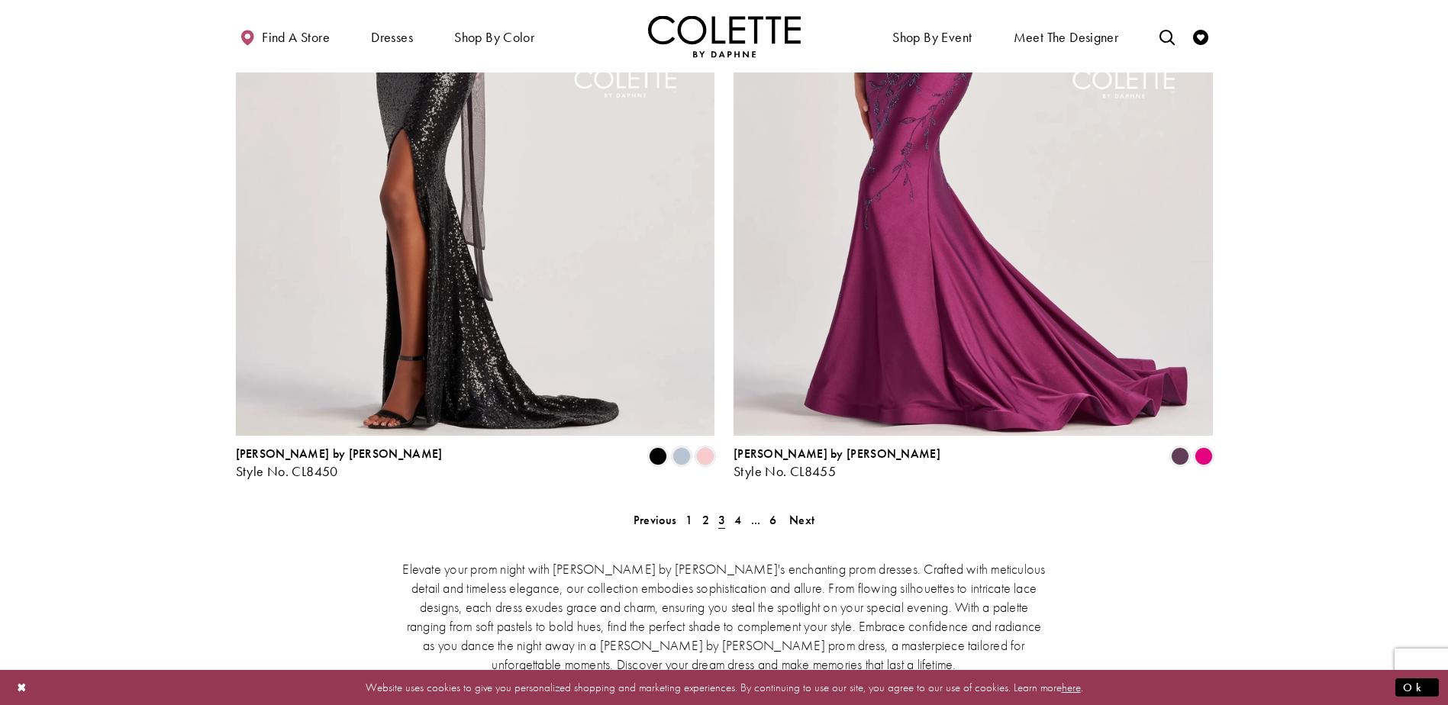
scroll to position [2988, 0]
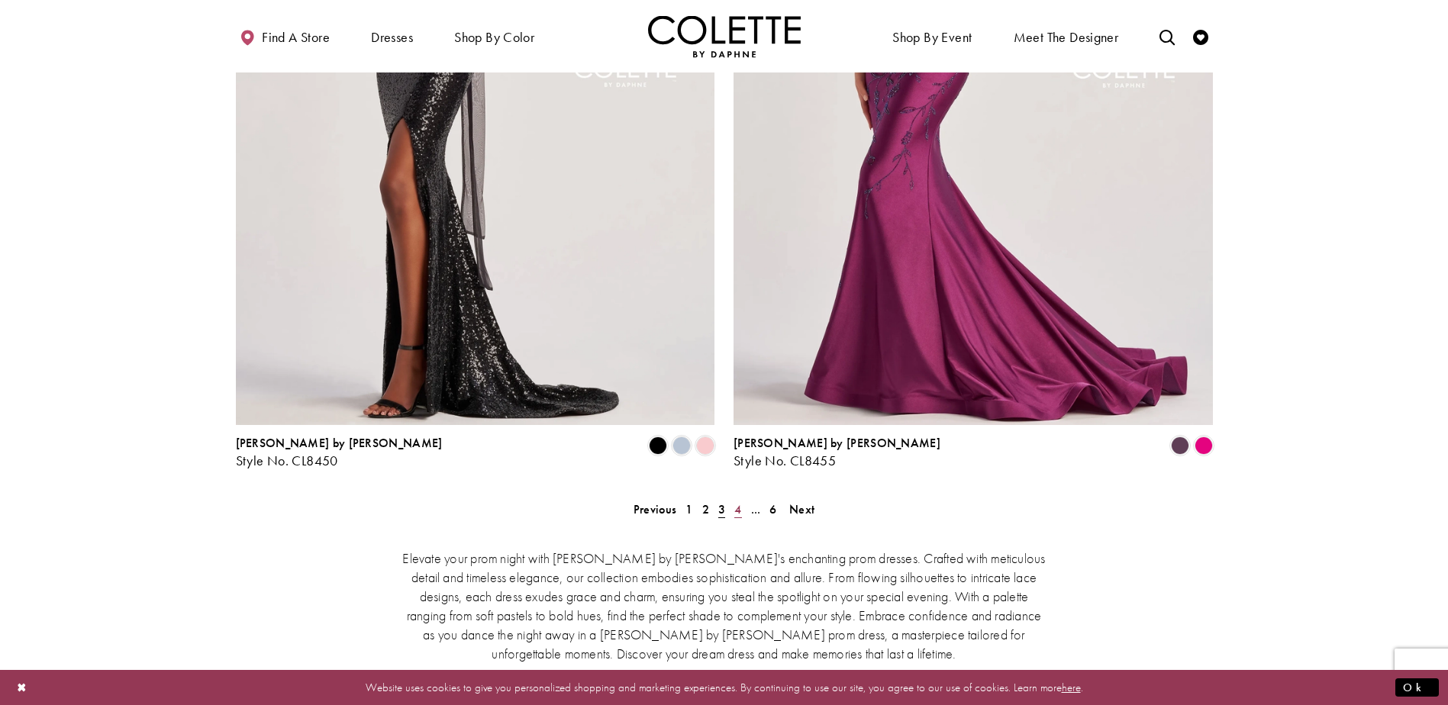
click at [741, 499] on link "4" at bounding box center [738, 510] width 16 height 22
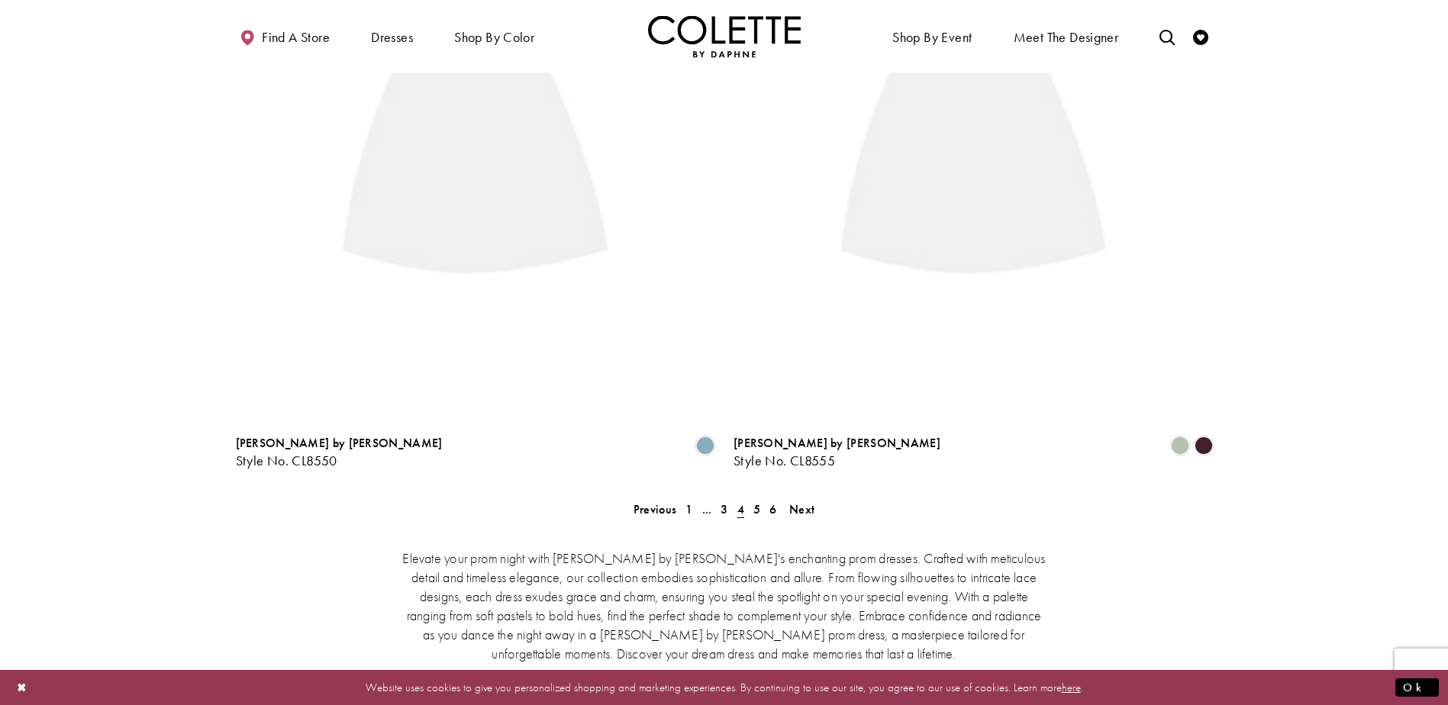
scroll to position [392, 0]
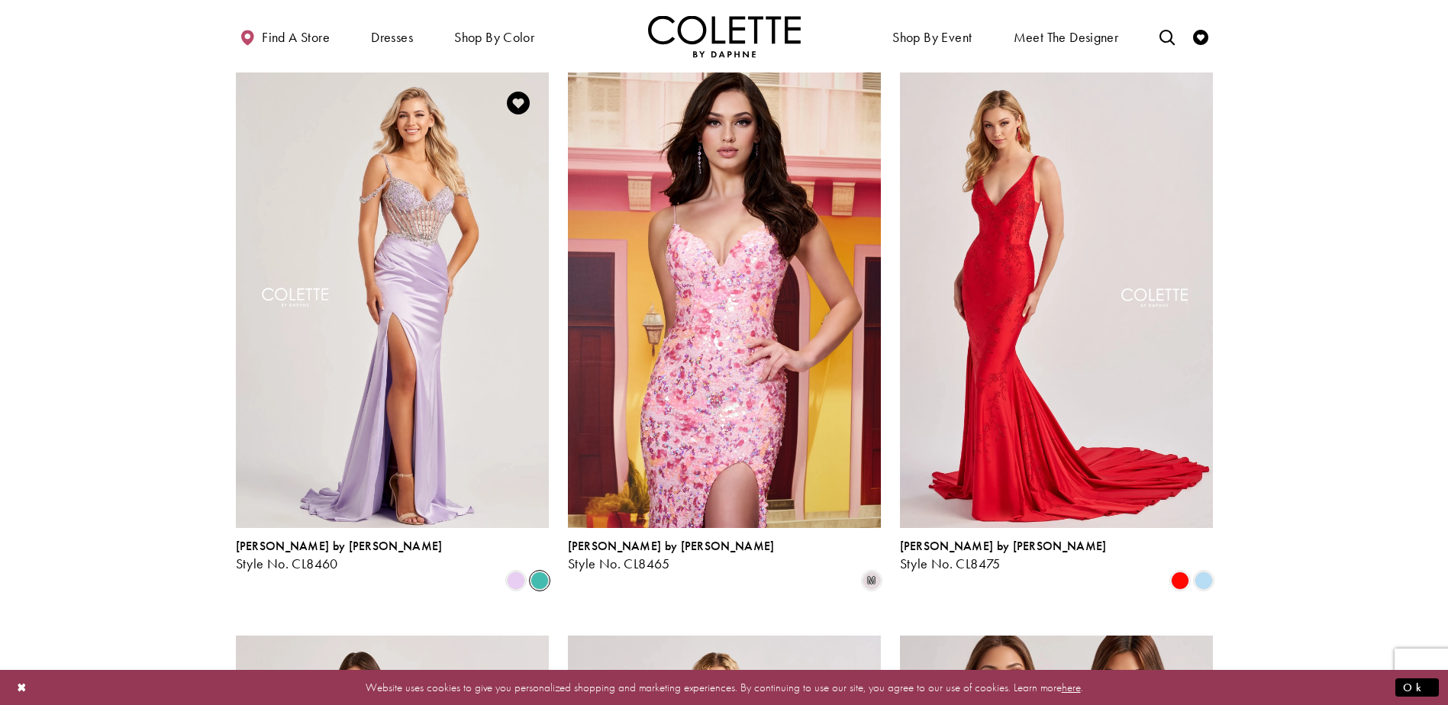
click at [538, 572] on span "Product List" at bounding box center [540, 581] width 18 height 18
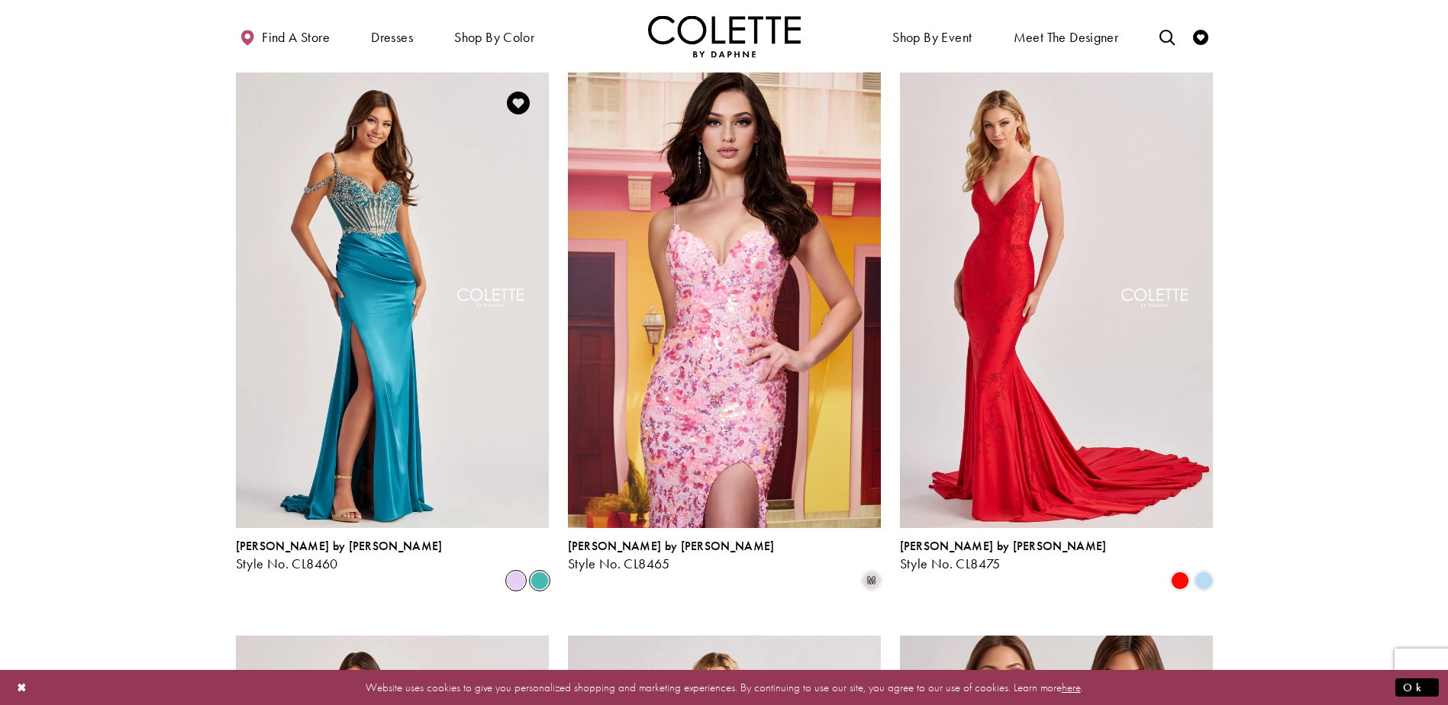
click at [521, 572] on span "Product List" at bounding box center [516, 581] width 18 height 18
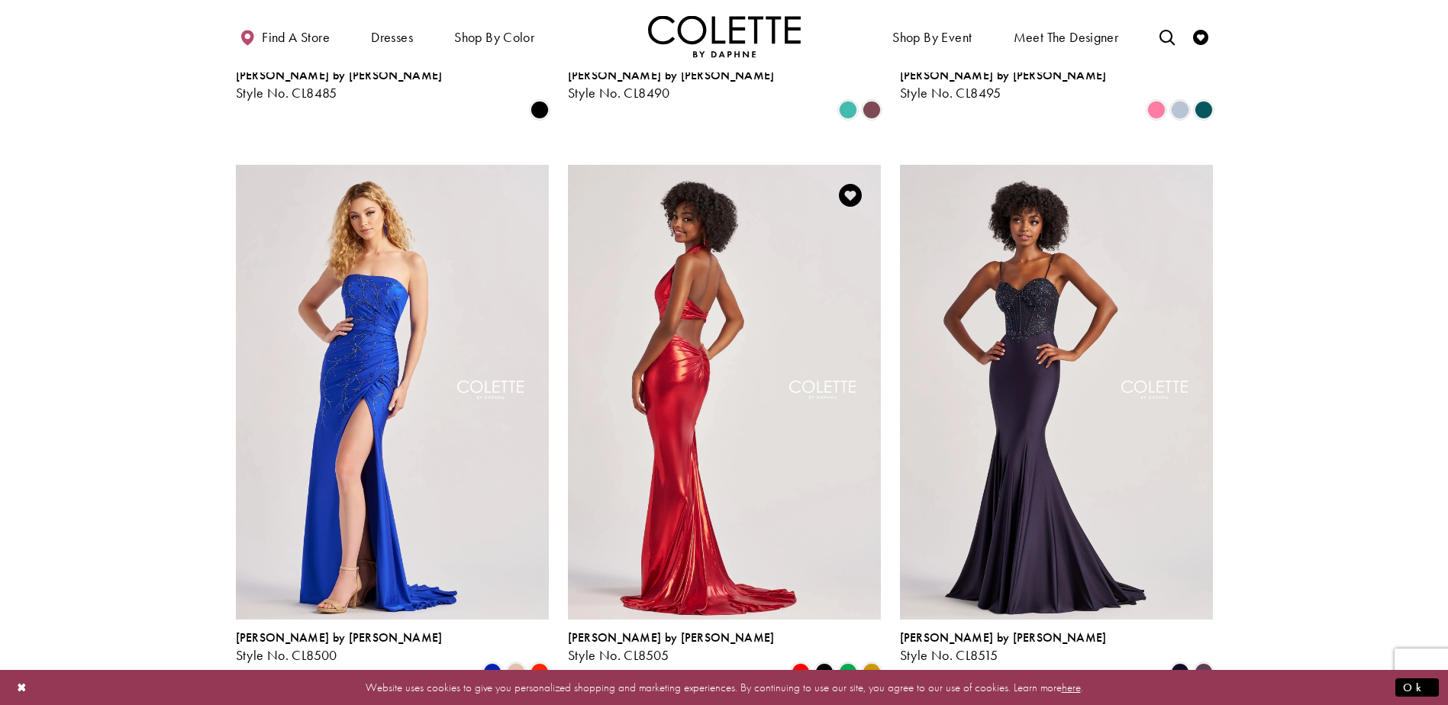
scroll to position [1461, 0]
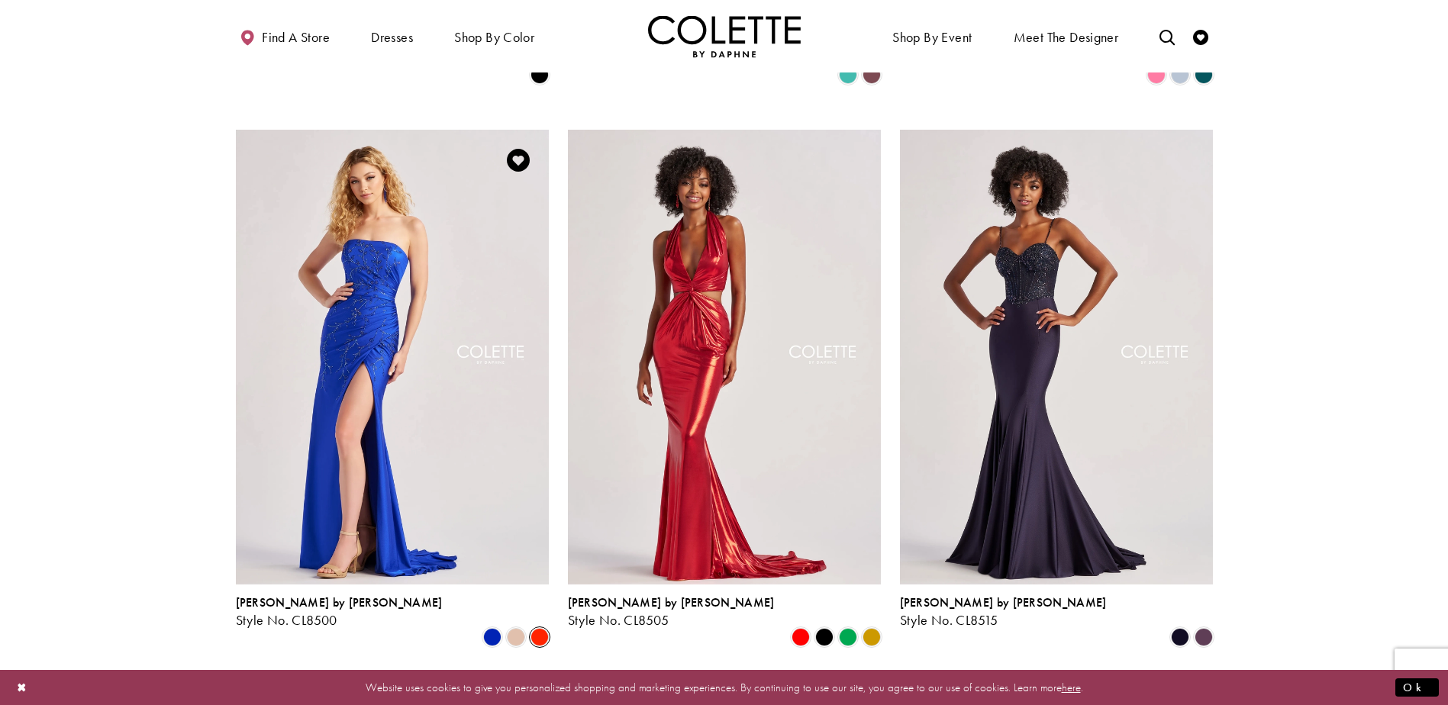
click at [541, 628] on span "Product List" at bounding box center [540, 637] width 18 height 18
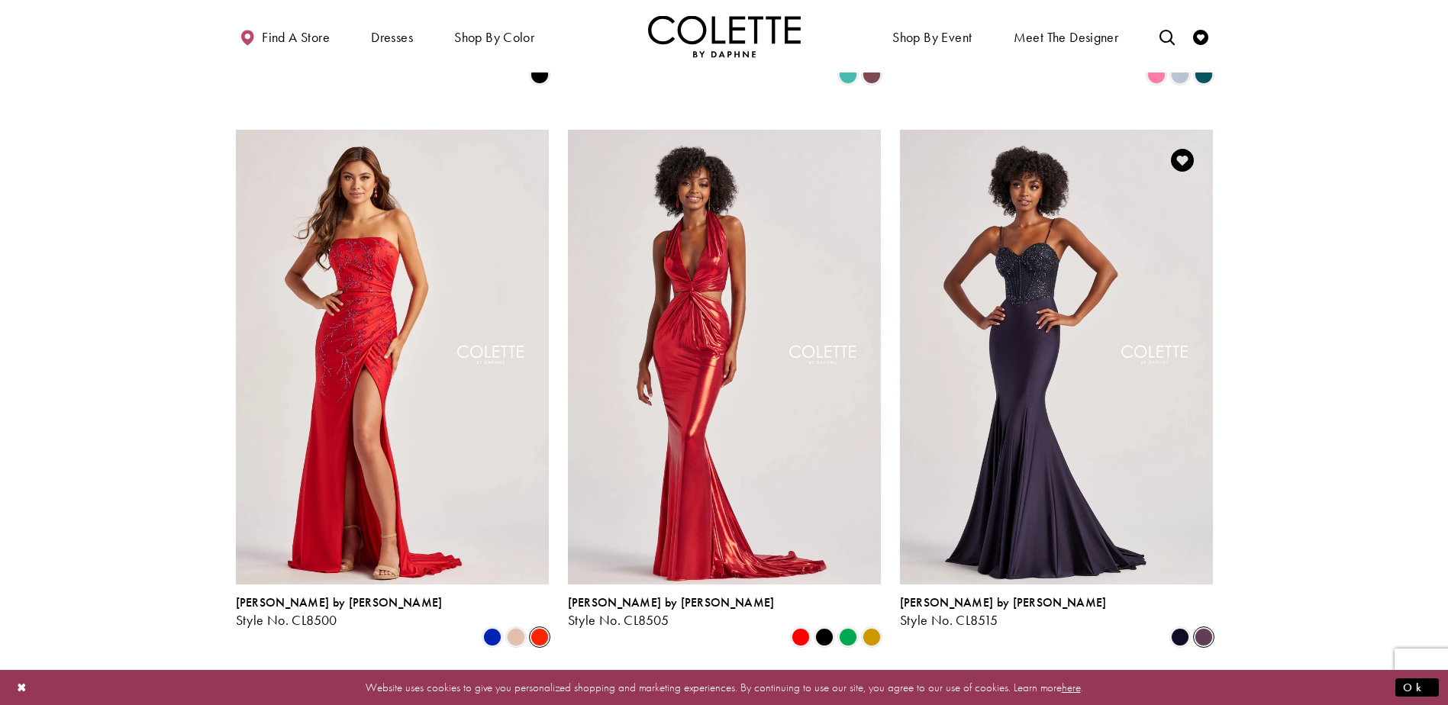
click at [1206, 628] on span "Product List" at bounding box center [1204, 637] width 18 height 18
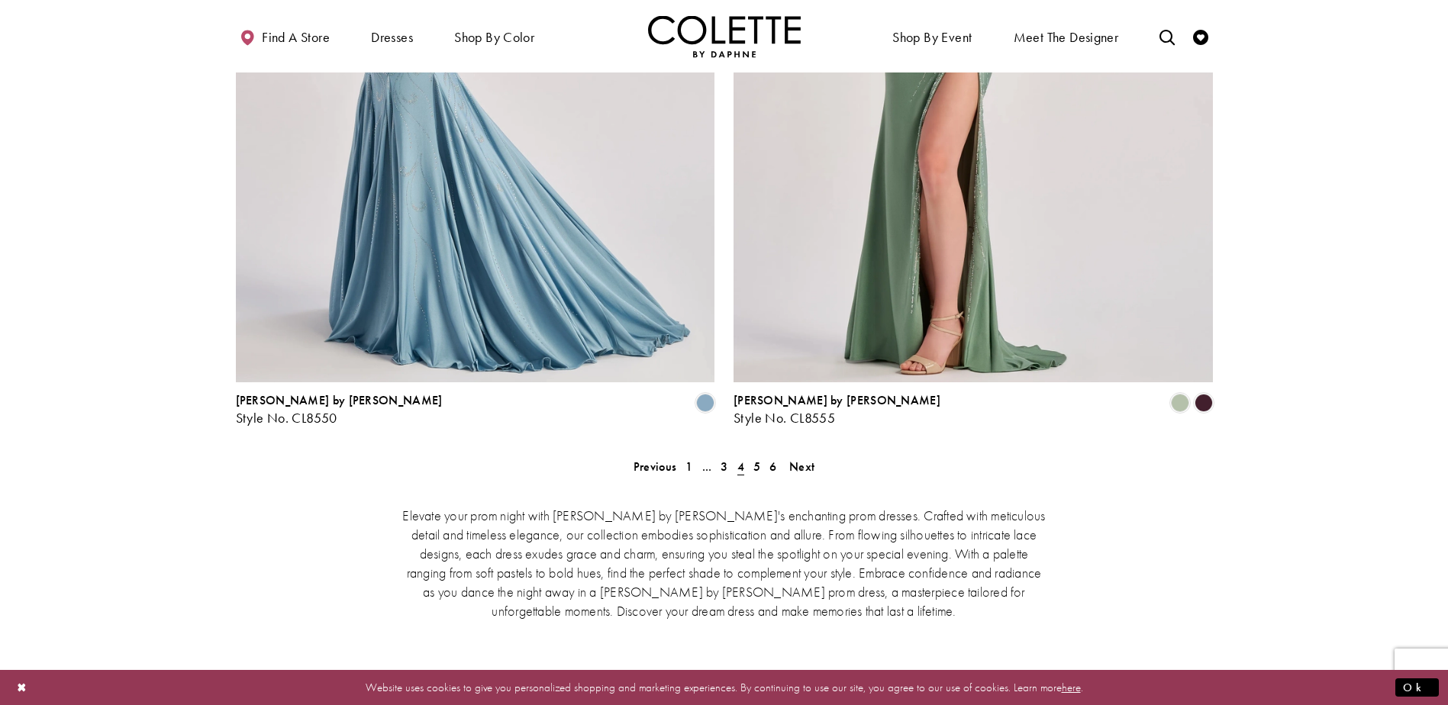
scroll to position [3064, 0]
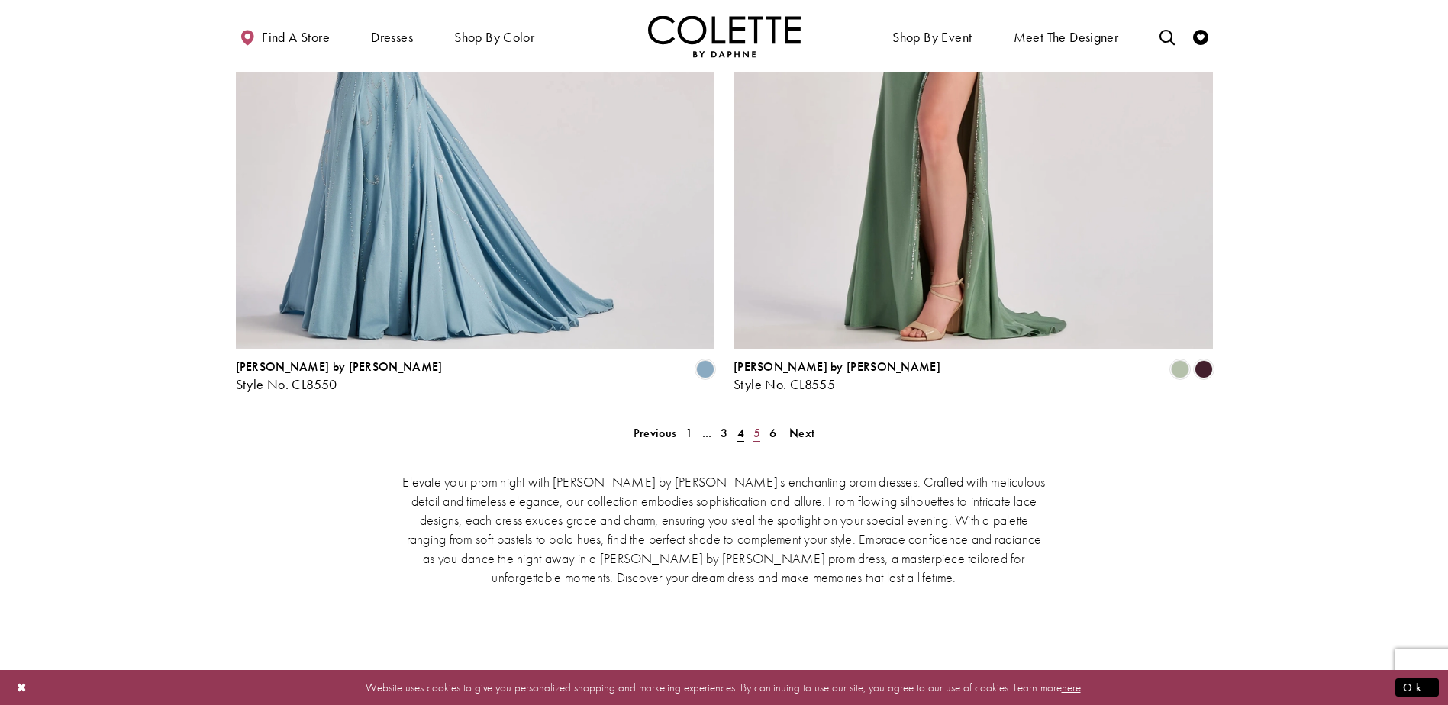
click at [758, 425] on span "5" at bounding box center [757, 433] width 7 height 16
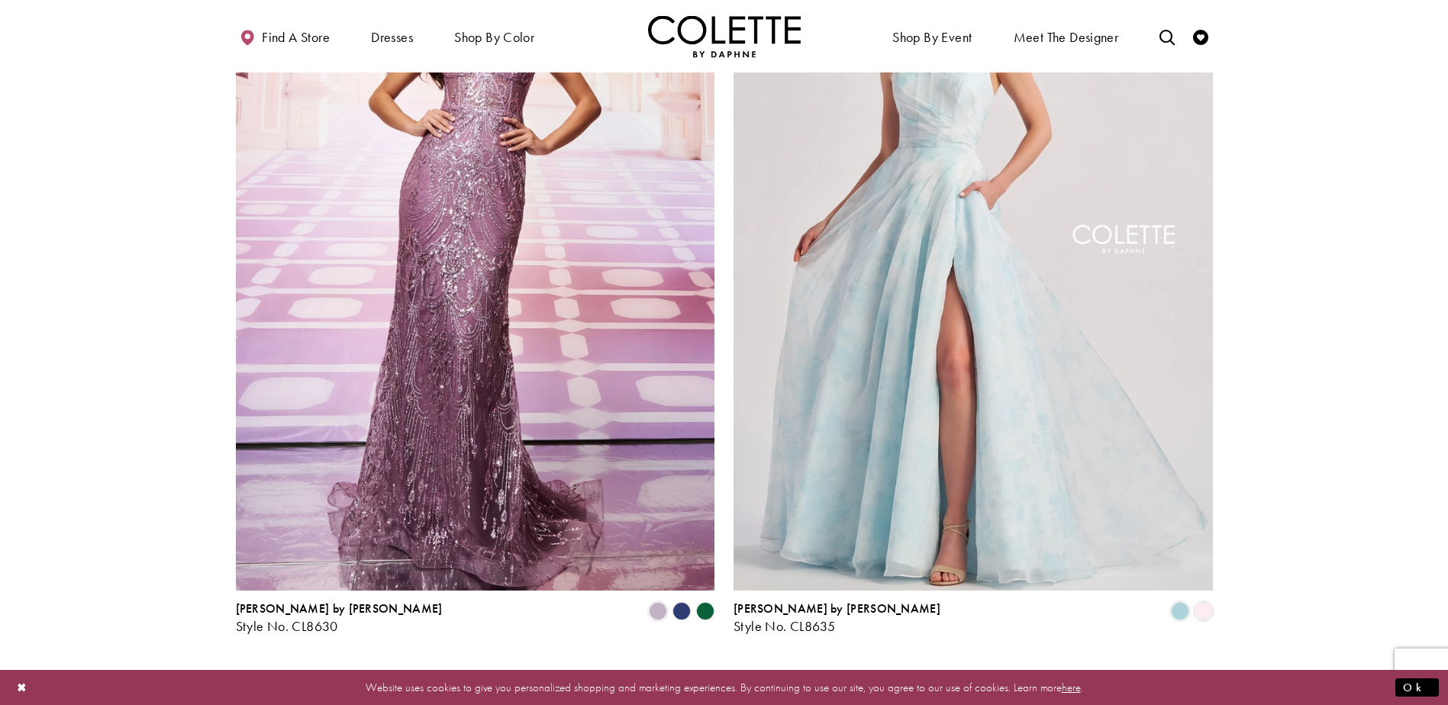
scroll to position [2835, 0]
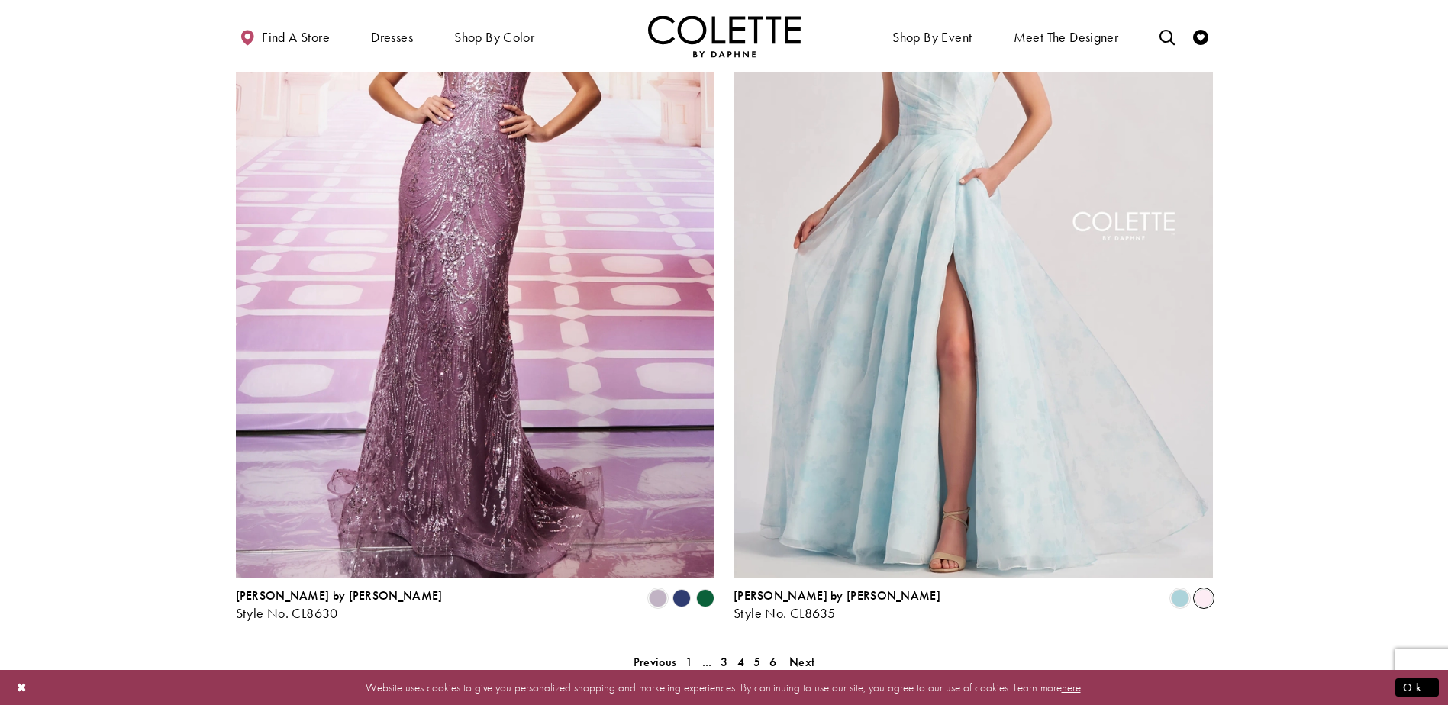
click at [1202, 589] on span "Product List" at bounding box center [1204, 598] width 18 height 18
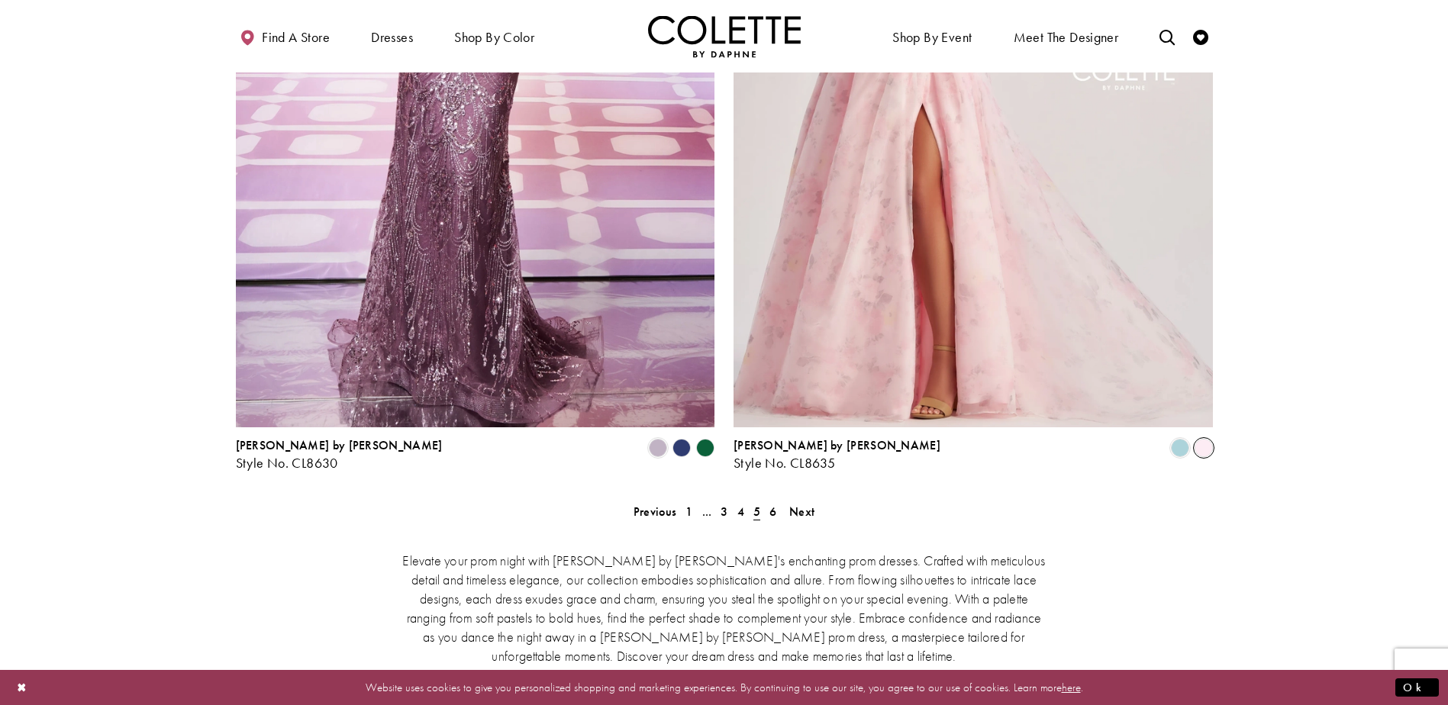
scroll to position [2988, 0]
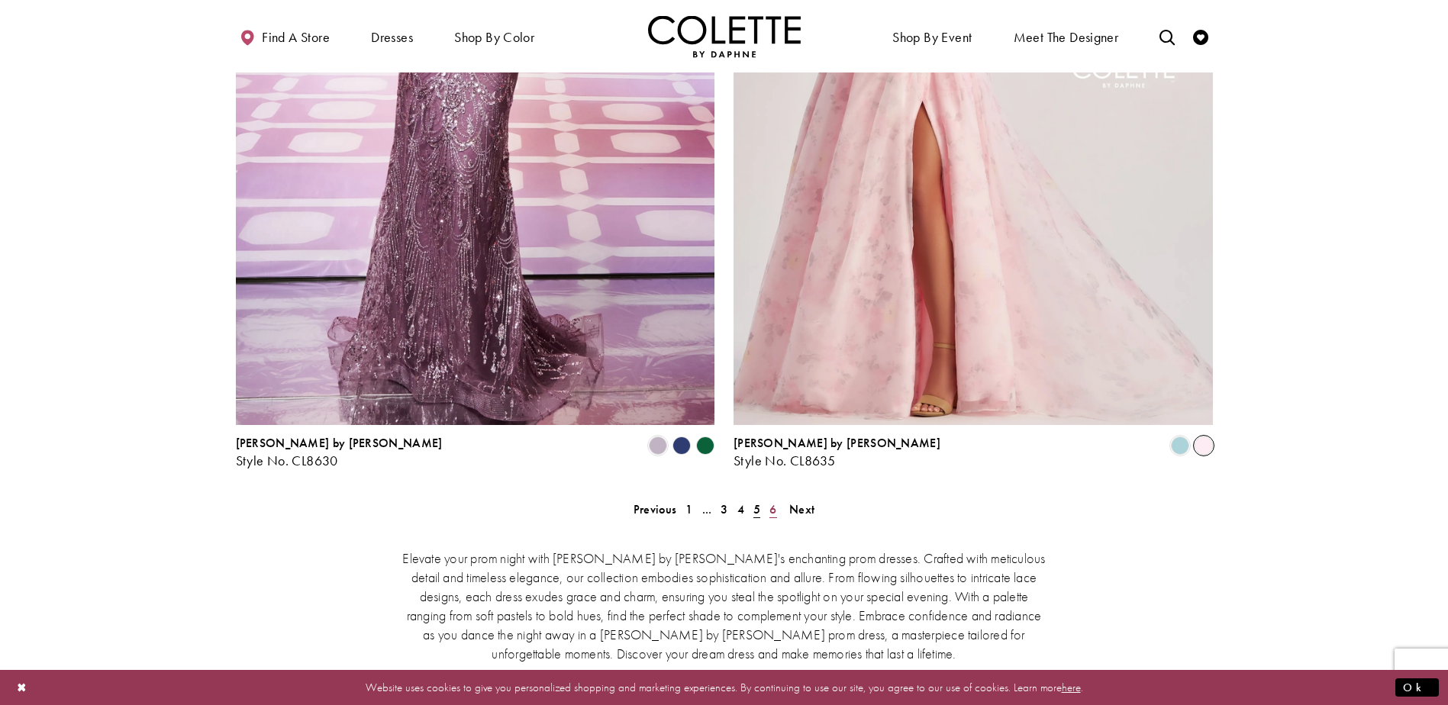
click at [771, 502] on span "6" at bounding box center [773, 510] width 7 height 16
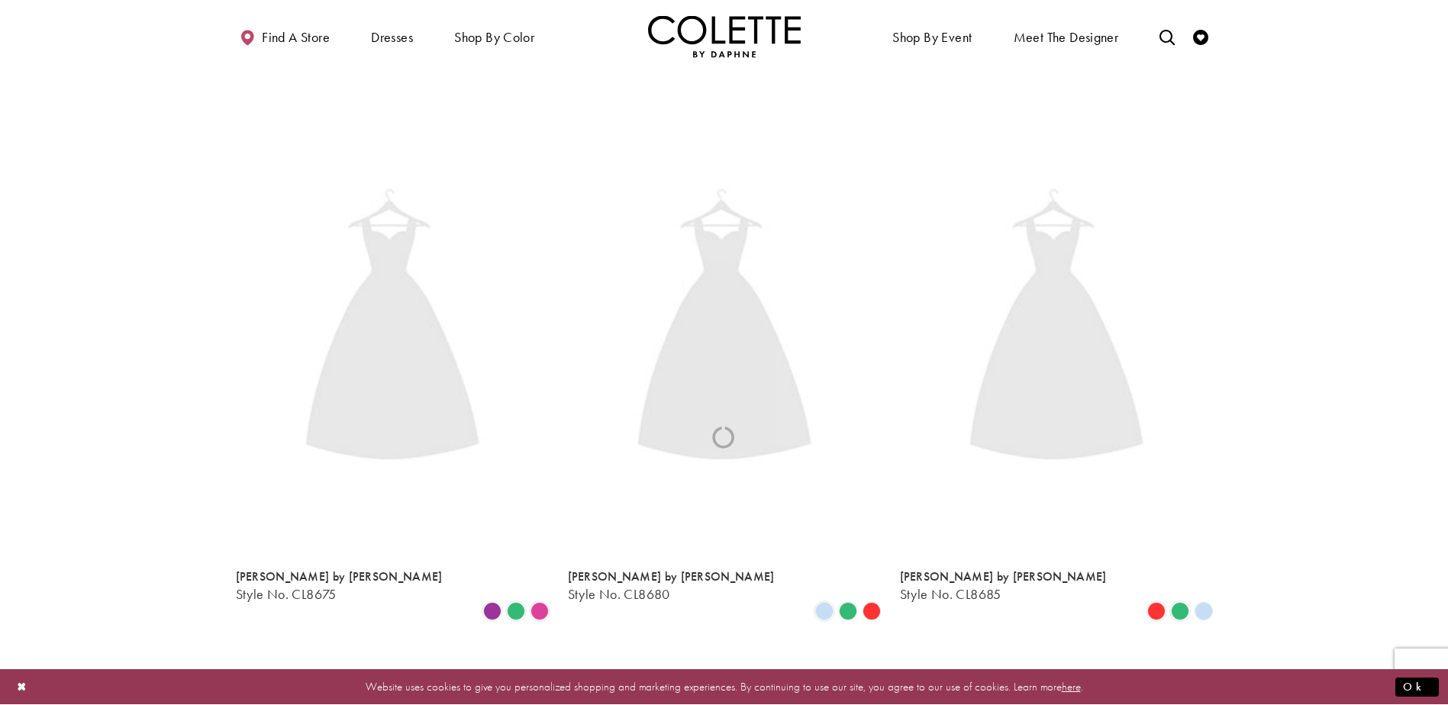
scroll to position [392, 0]
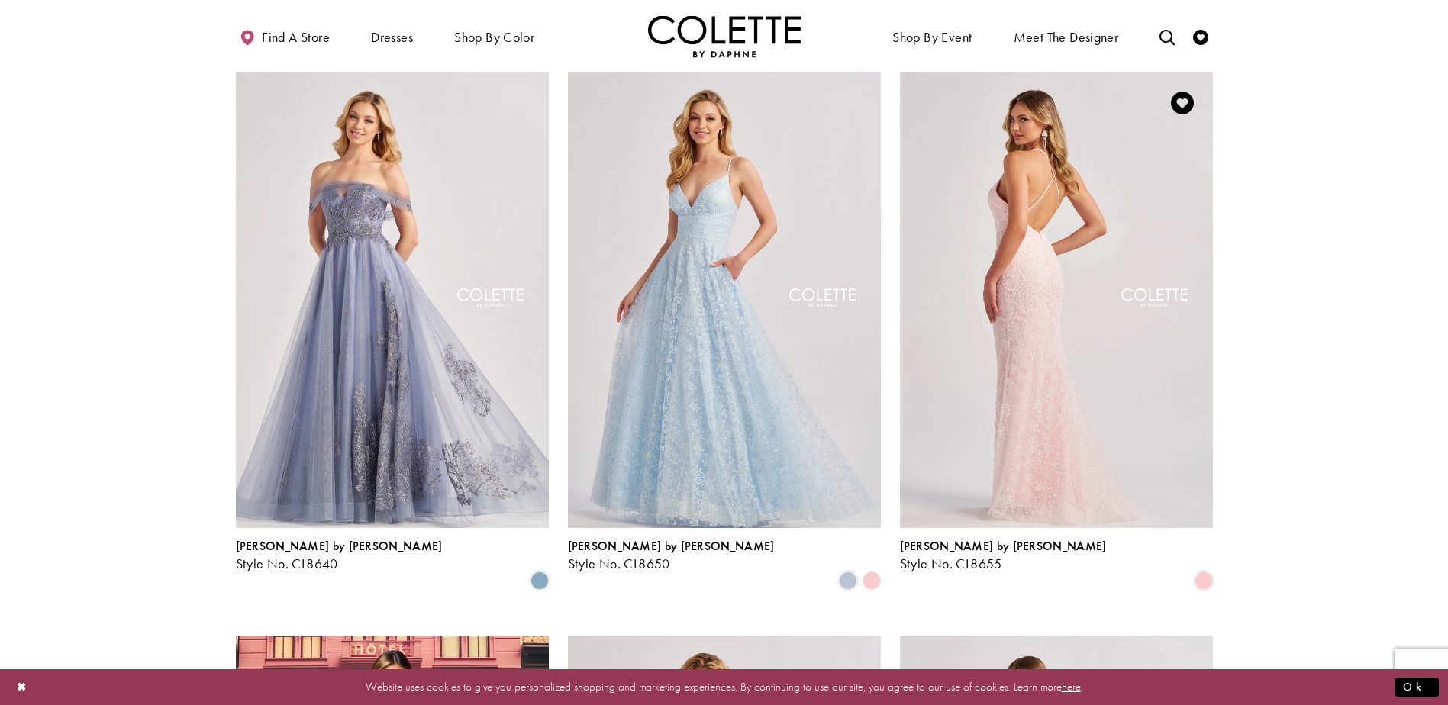
click at [1013, 343] on img "Visit Colette by Daphne Style No. CL8655 Page" at bounding box center [1056, 300] width 313 height 455
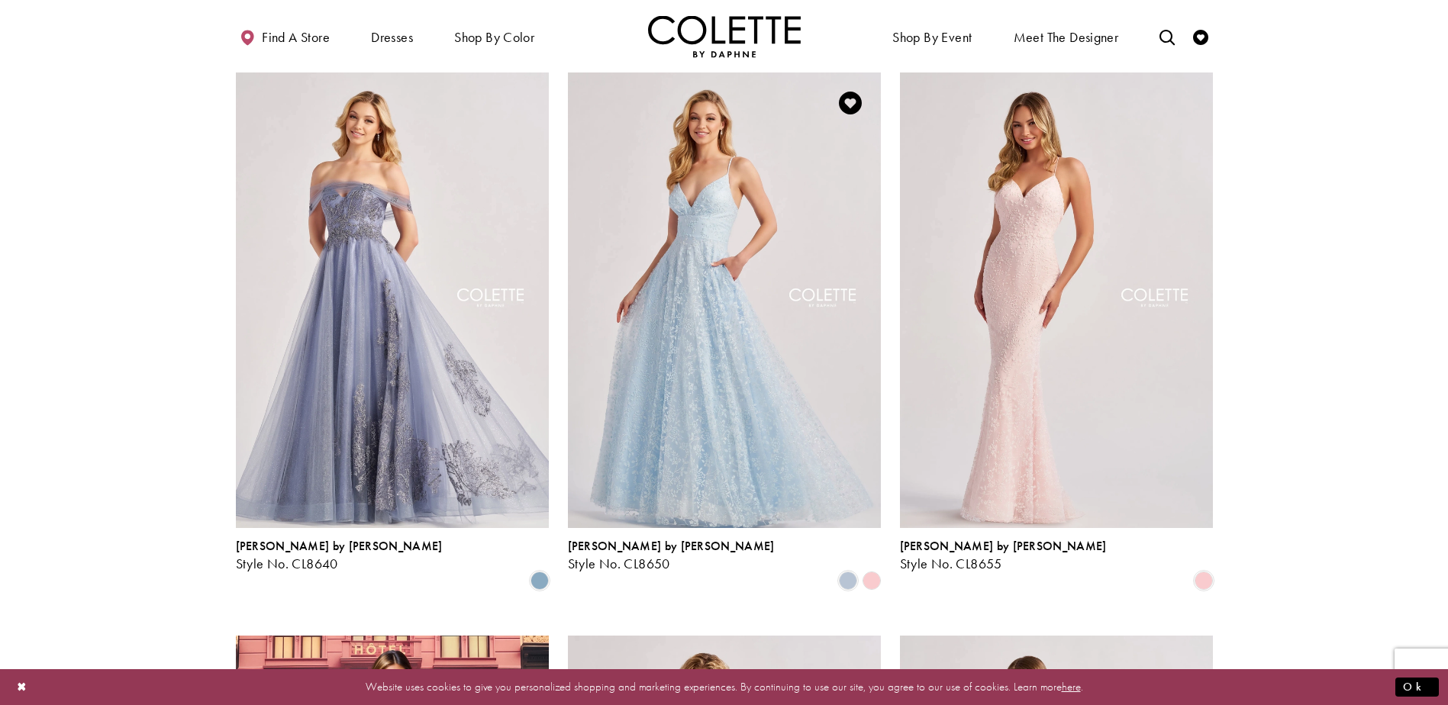
click at [871, 569] on polygon "Product List" at bounding box center [872, 581] width 24 height 24
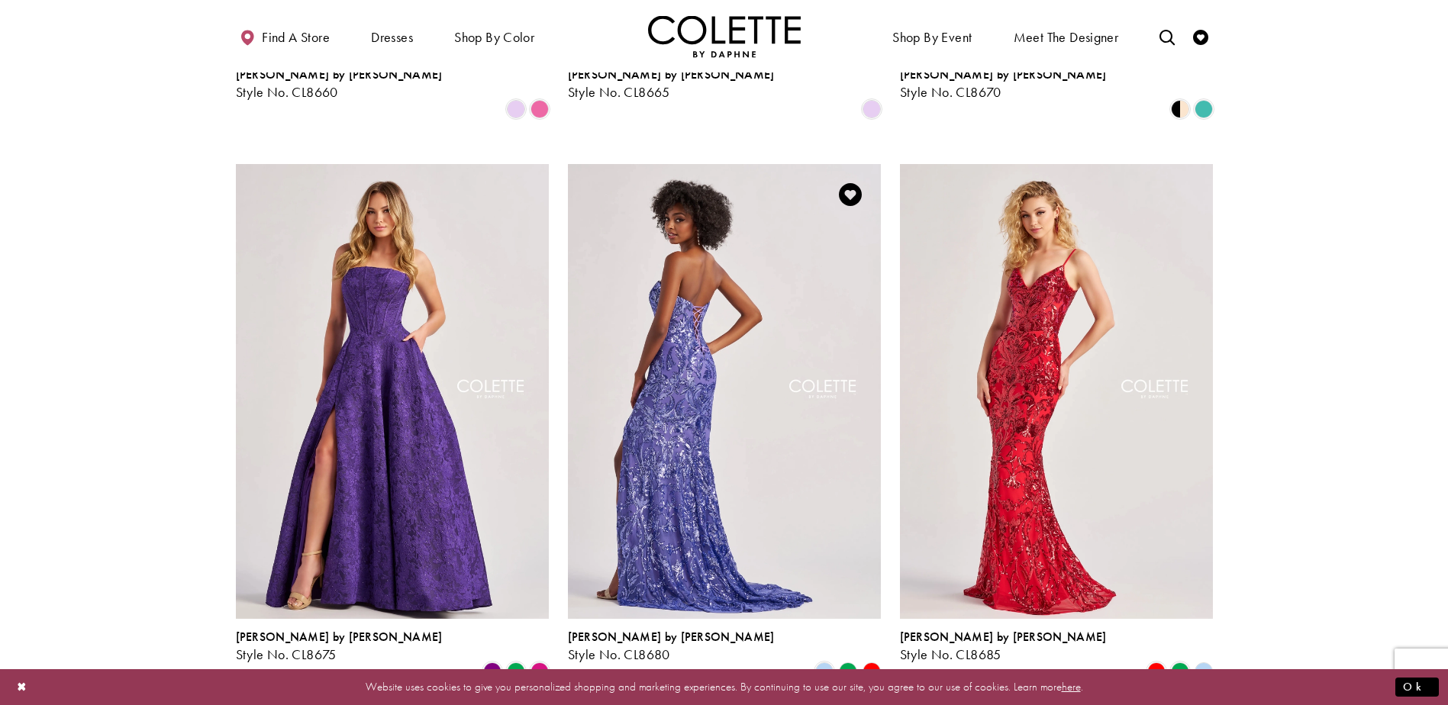
scroll to position [1461, 0]
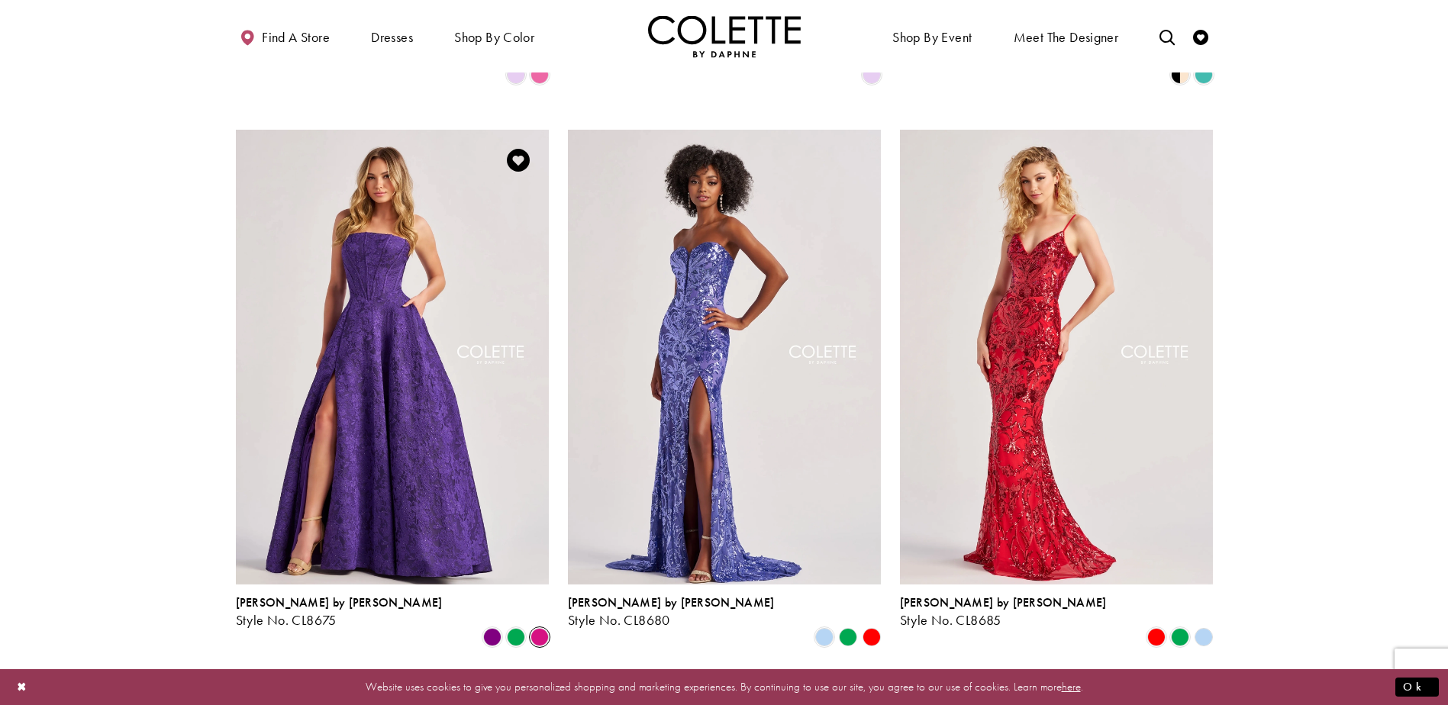
click at [536, 628] on span "Product List" at bounding box center [540, 637] width 18 height 18
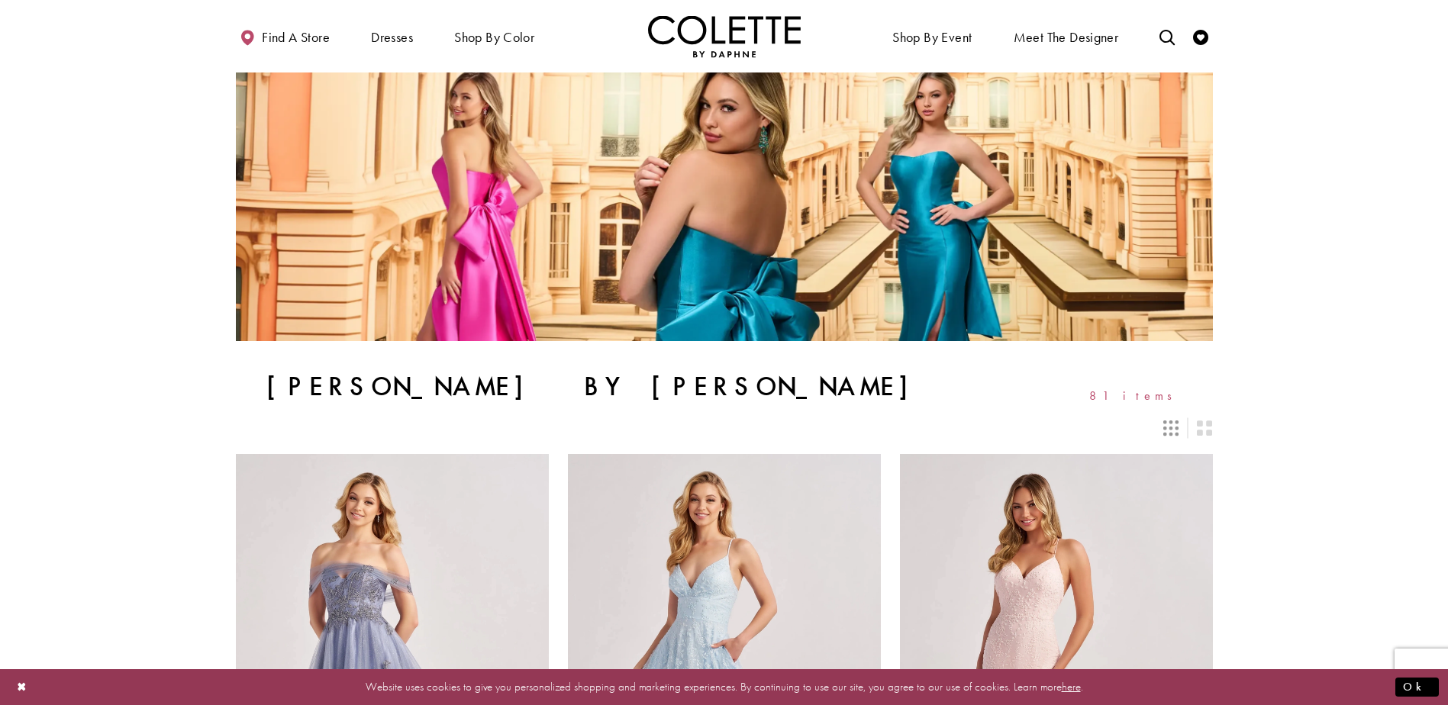
scroll to position [0, 0]
